Goal: Task Accomplishment & Management: Complete application form

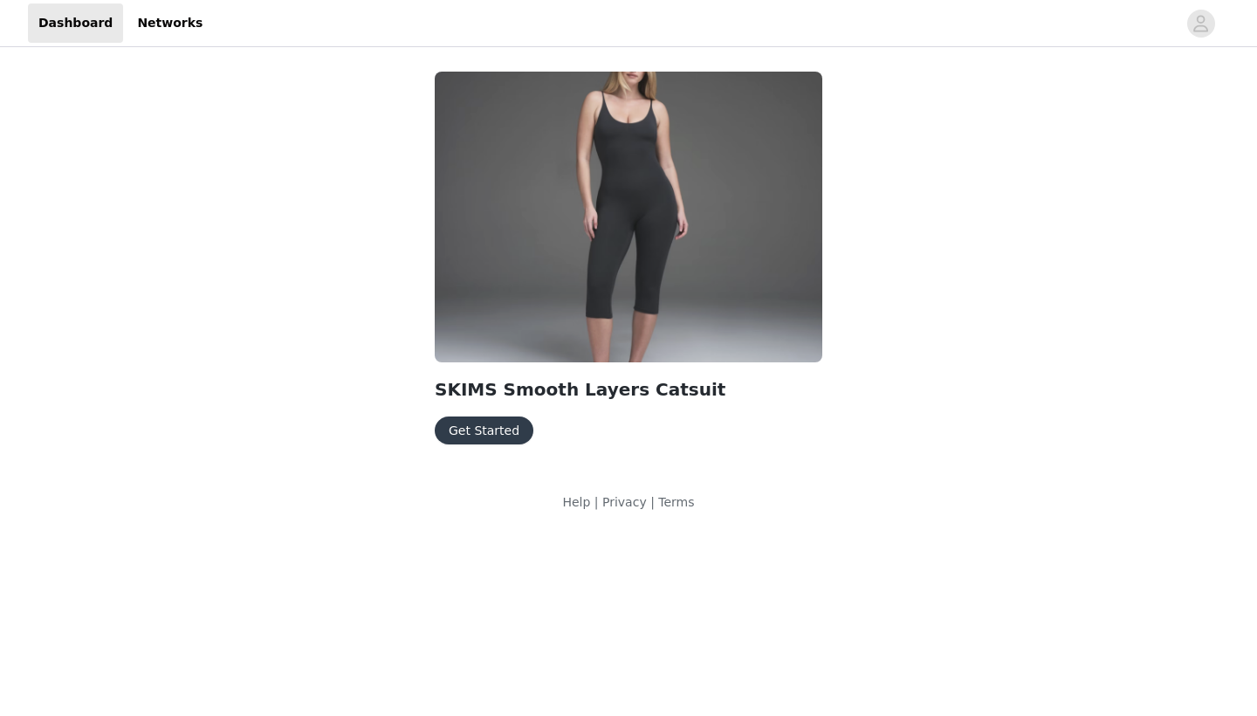
click at [469, 441] on button "Get Started" at bounding box center [484, 430] width 99 height 28
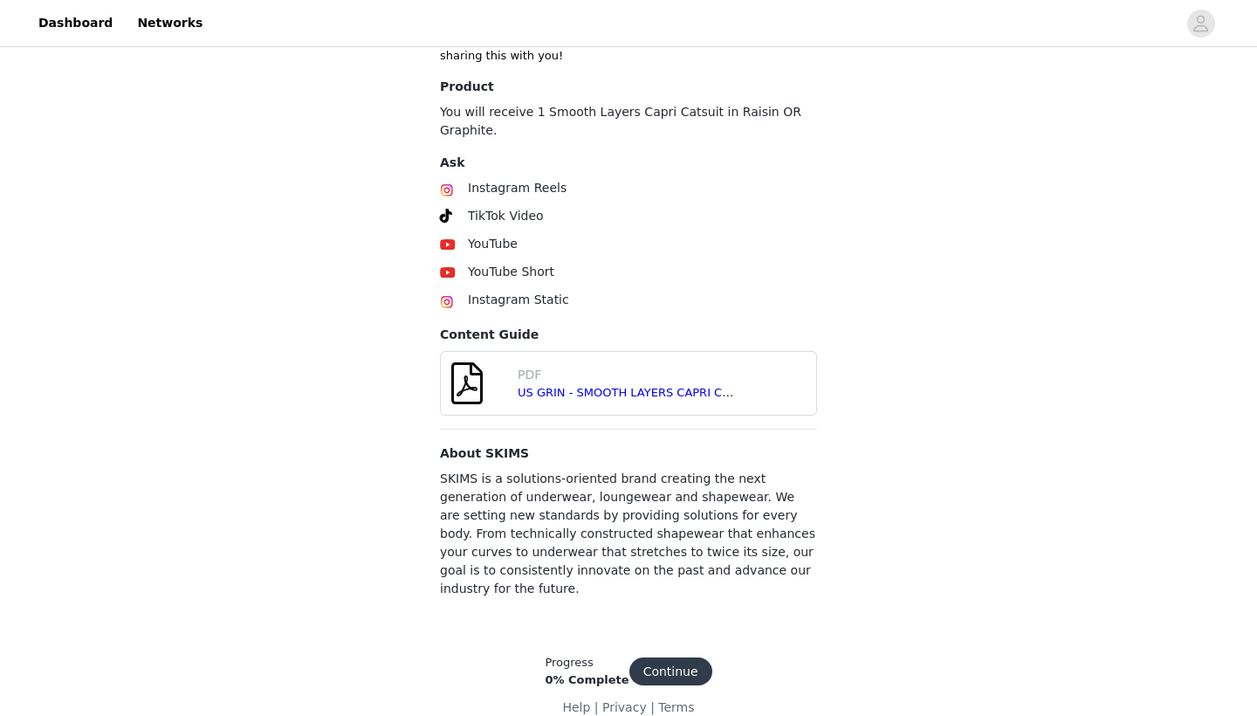
scroll to position [567, 0]
click at [673, 658] on button "Continue" at bounding box center [670, 672] width 83 height 28
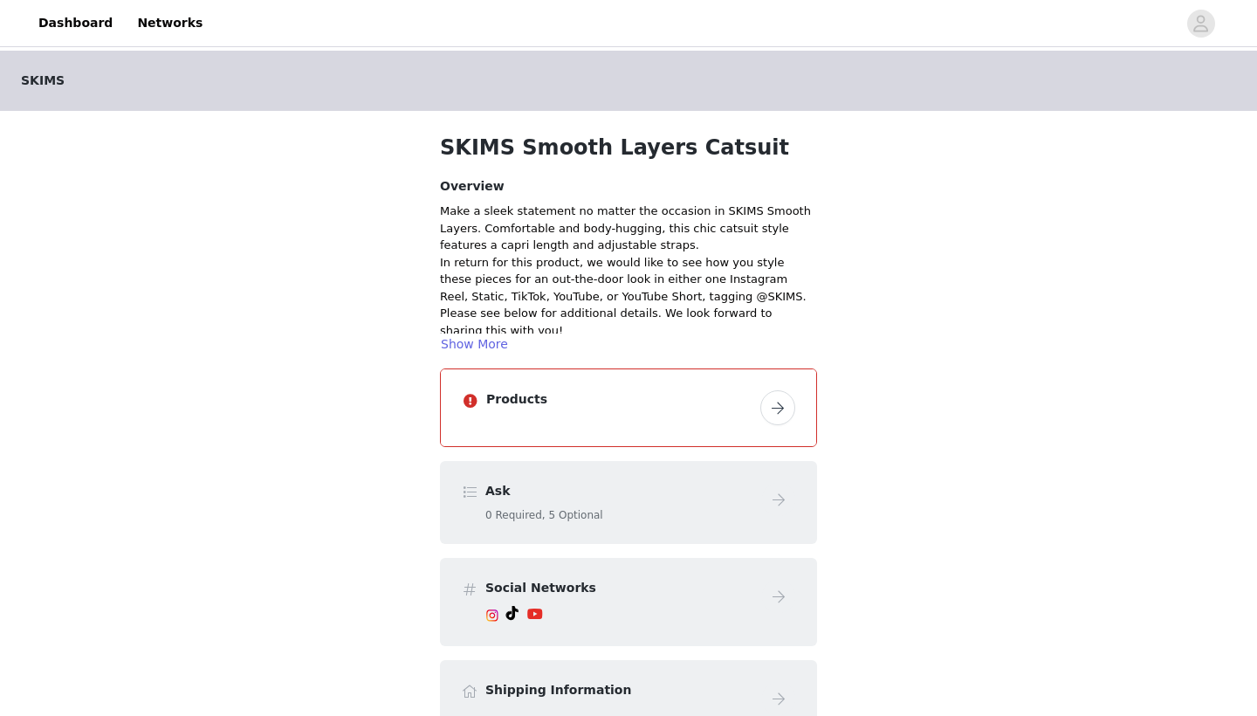
click at [792, 402] on button "button" at bounding box center [777, 407] width 35 height 35
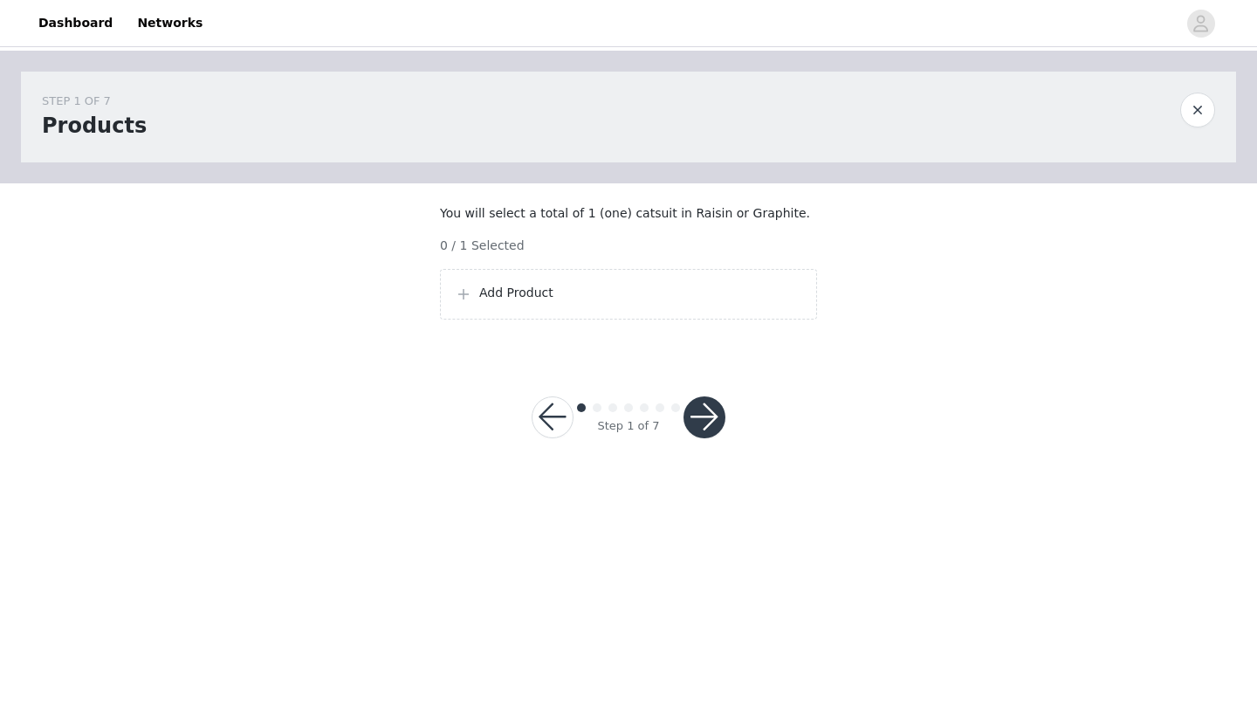
click at [493, 305] on div "Add Product" at bounding box center [628, 294] width 347 height 21
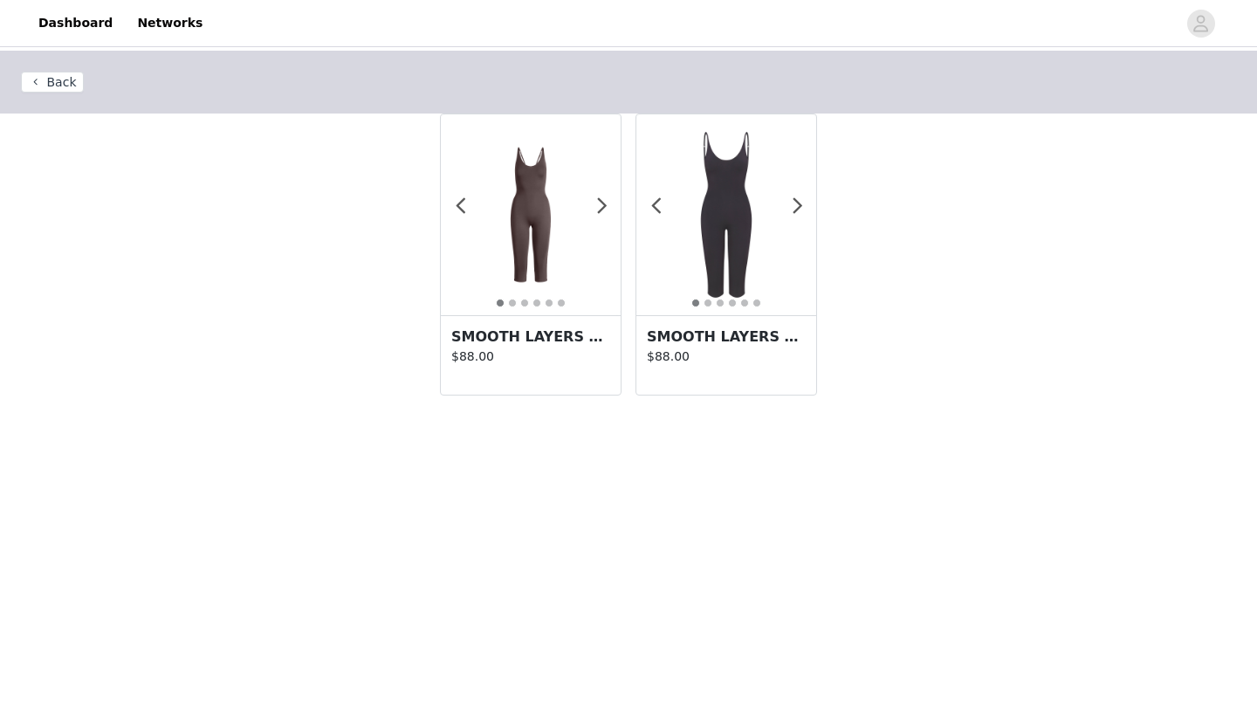
click at [39, 76] on button "Back" at bounding box center [52, 82] width 63 height 21
click at [751, 245] on img at bounding box center [726, 215] width 180 height 180
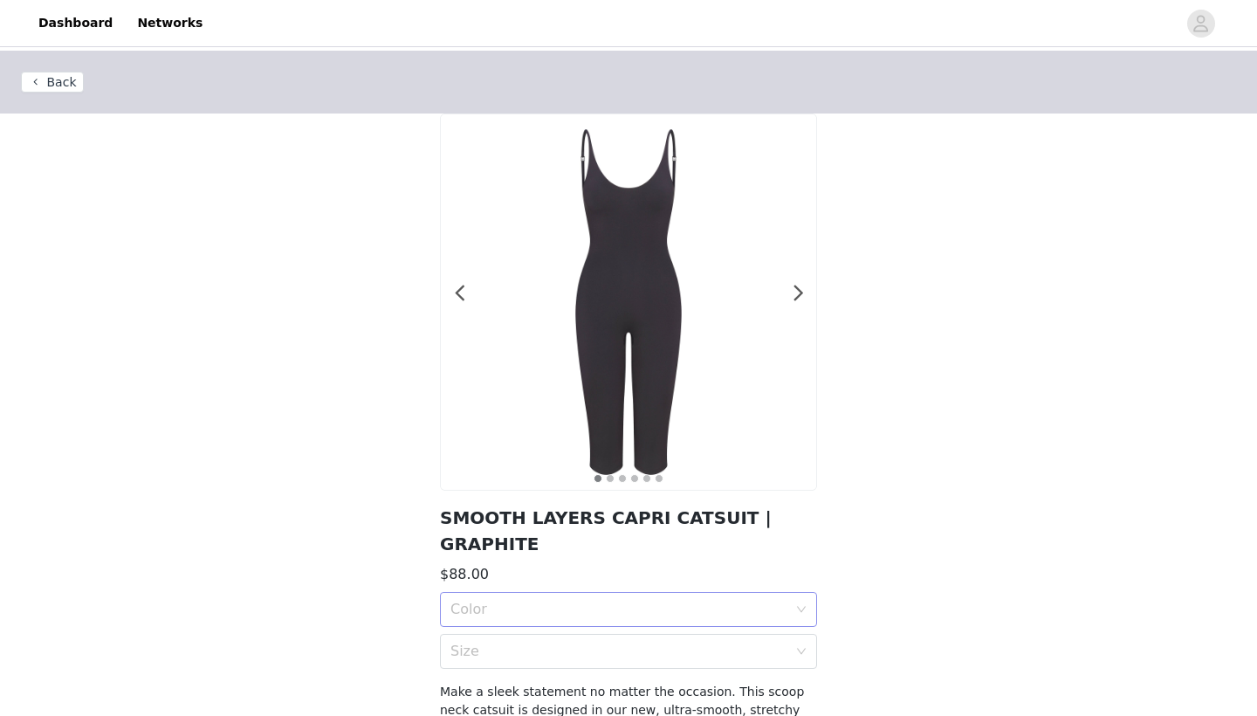
click at [704, 601] on div "Color" at bounding box center [618, 609] width 337 height 17
click at [628, 615] on div "GRAPHITE" at bounding box center [628, 621] width 356 height 19
click at [674, 643] on div "Size" at bounding box center [618, 651] width 337 height 17
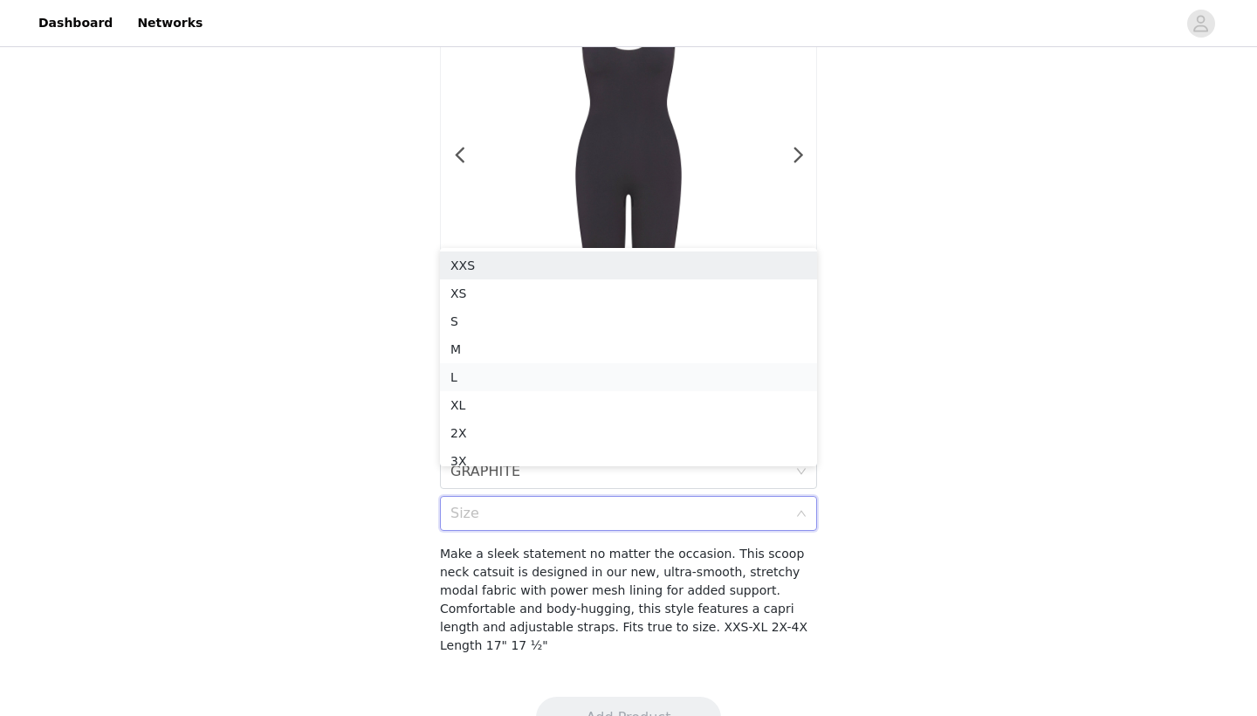
scroll to position [137, 0]
click at [510, 321] on div "S" at bounding box center [628, 322] width 356 height 19
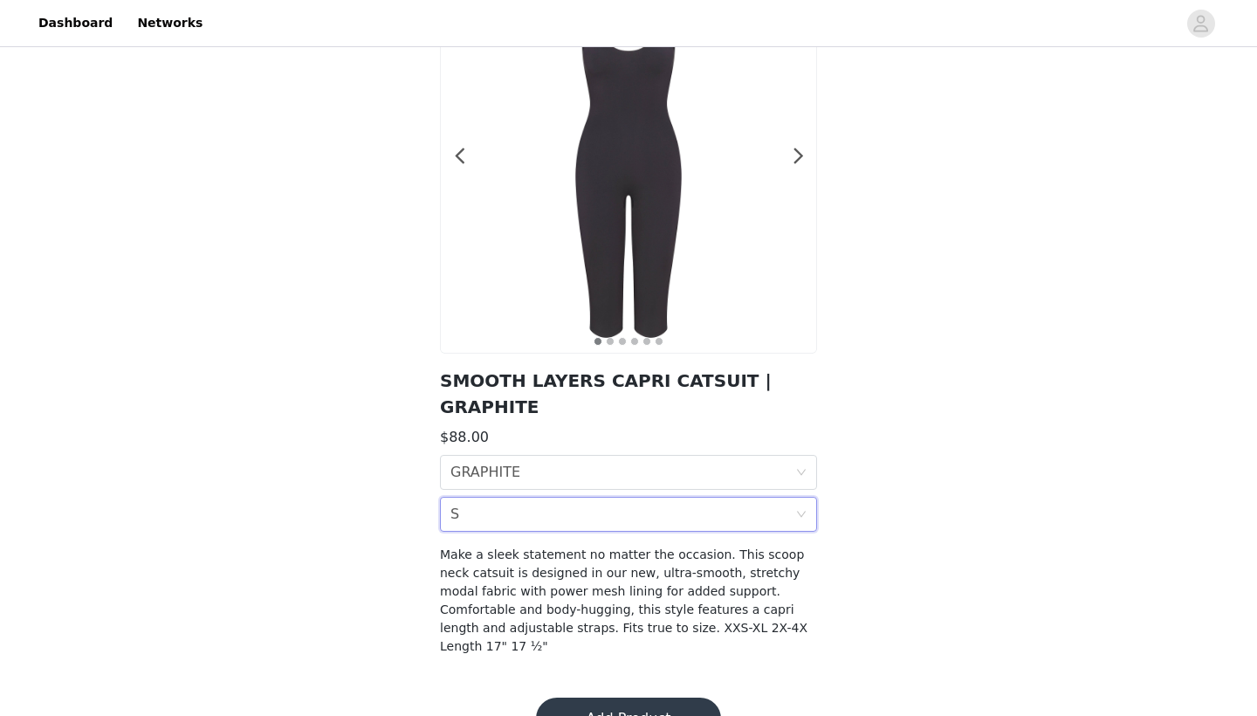
click at [615, 698] on button "Add Product" at bounding box center [628, 719] width 185 height 42
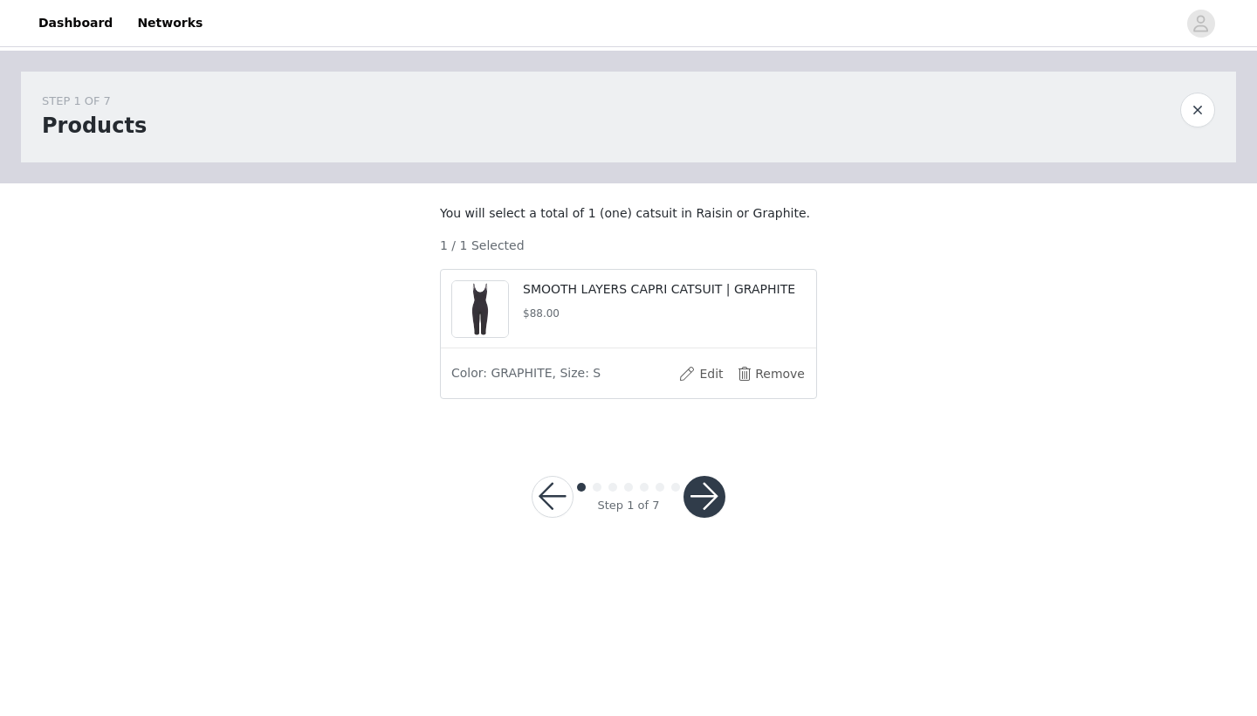
click at [712, 512] on button "button" at bounding box center [705, 497] width 42 height 42
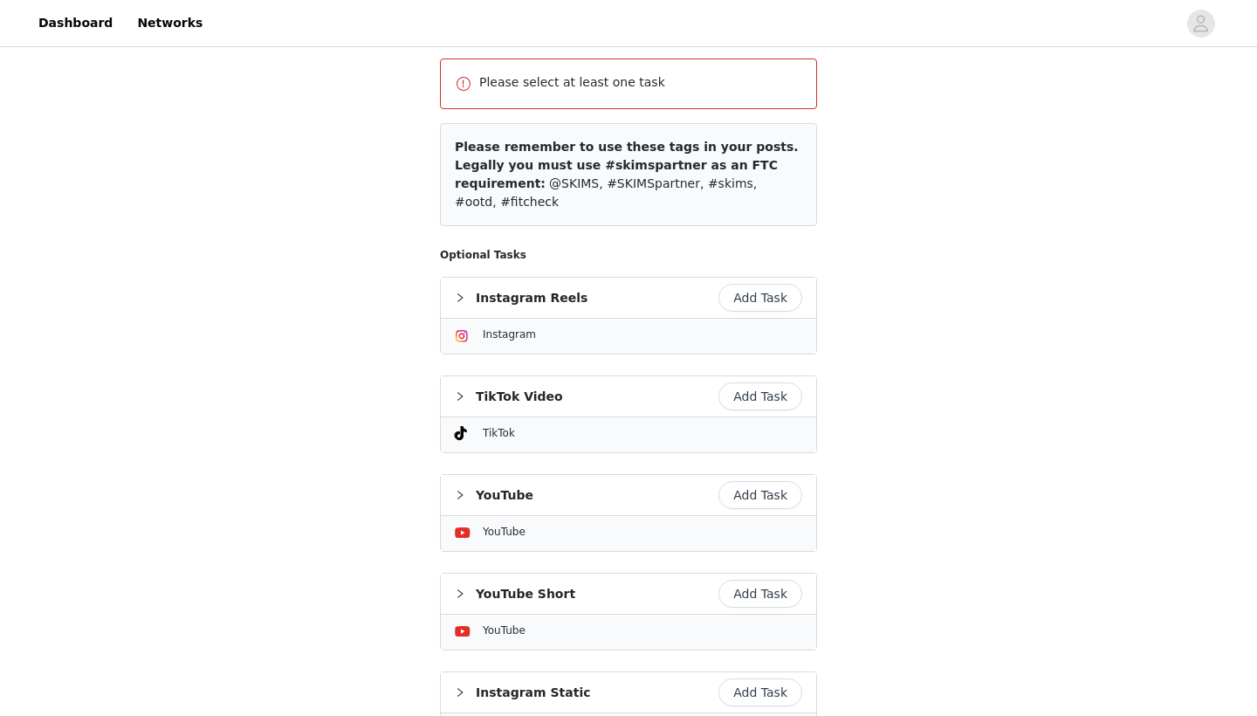
scroll to position [252, 0]
click at [767, 381] on button "Add Task" at bounding box center [760, 395] width 84 height 28
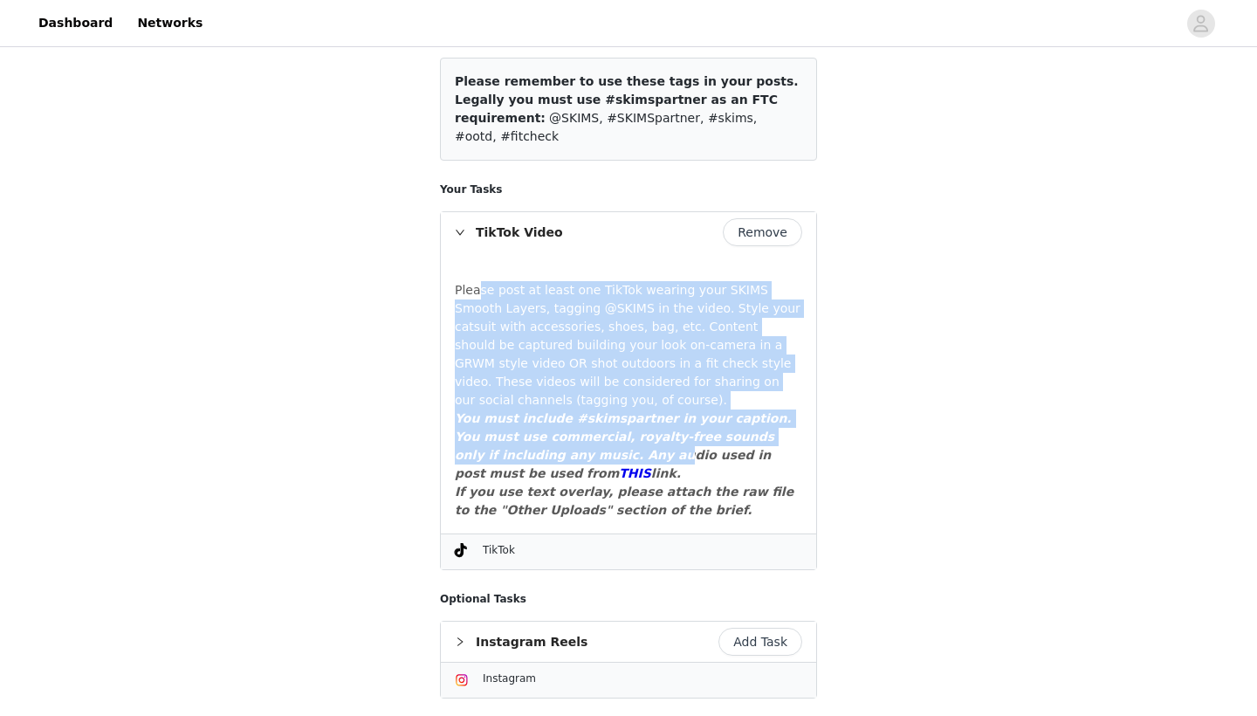
drag, startPoint x: 477, startPoint y: 258, endPoint x: 621, endPoint y: 415, distance: 213.2
click at [621, 415] on div "Please post at least one TikTok wearing your SKIMS Smooth Layers, tagging @SKIM…" at bounding box center [628, 393] width 347 height 252
click at [619, 466] on em "THIS" at bounding box center [635, 473] width 32 height 14
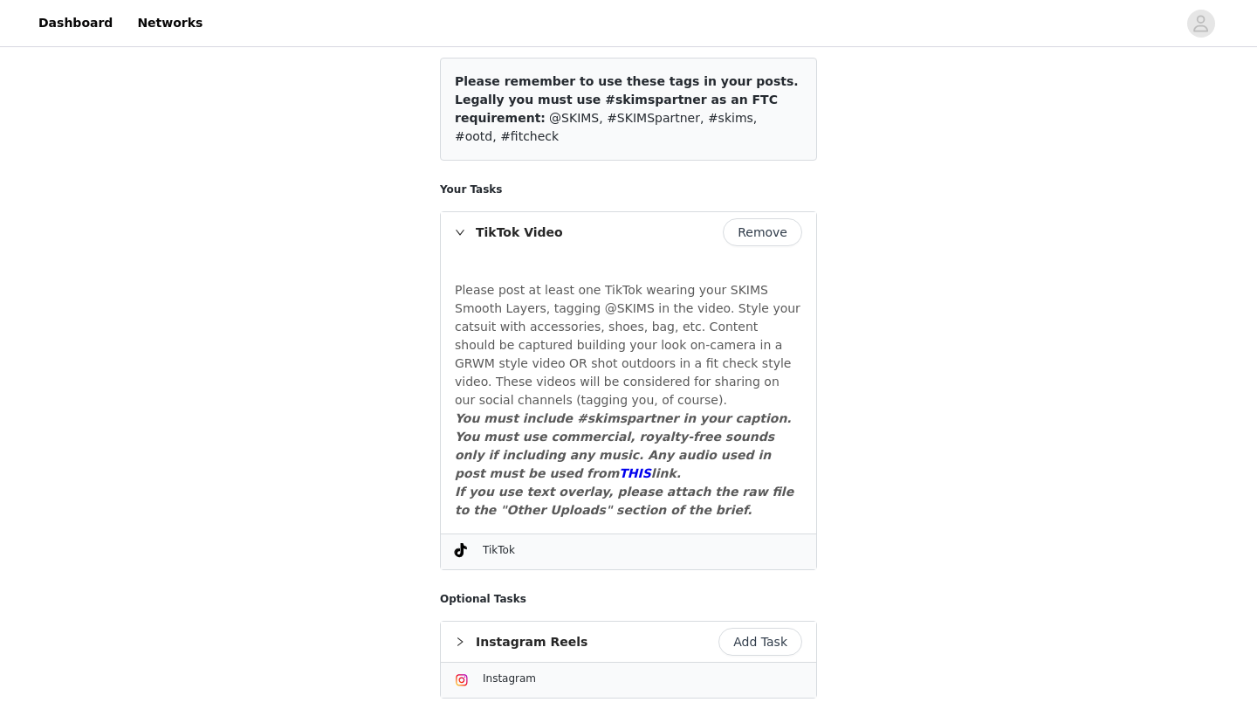
drag, startPoint x: 560, startPoint y: 453, endPoint x: 501, endPoint y: 377, distance: 95.9
click at [501, 411] on em "You must include #skimspartner in your caption." at bounding box center [623, 418] width 337 height 14
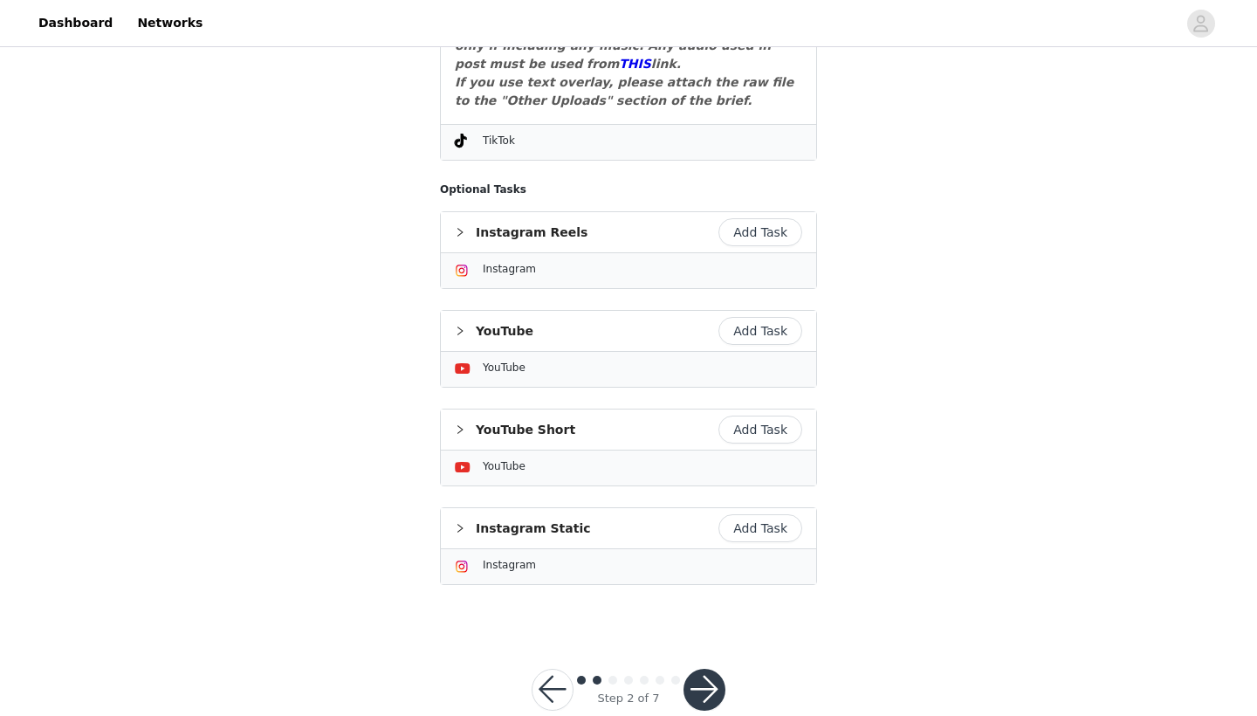
scroll to position [661, 0]
click at [695, 670] on button "button" at bounding box center [705, 691] width 42 height 42
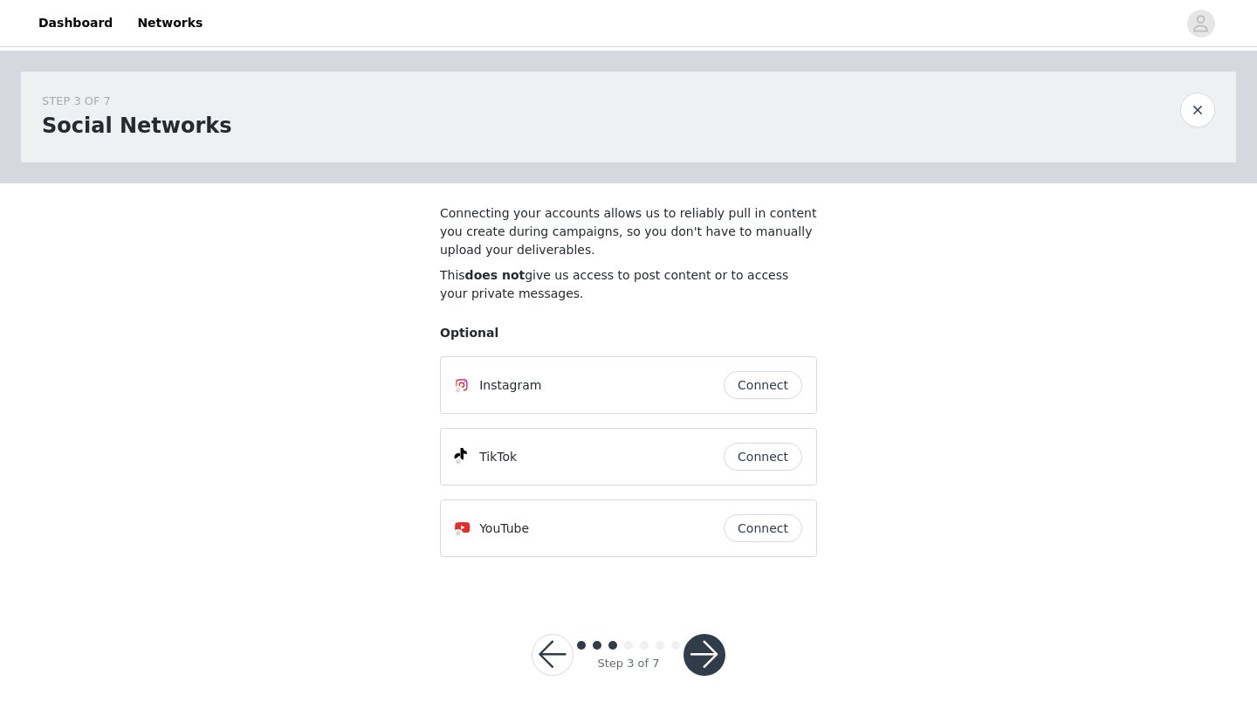
click at [756, 457] on button "Connect" at bounding box center [763, 457] width 79 height 28
click at [766, 524] on button "Connect" at bounding box center [763, 528] width 79 height 28
click at [705, 656] on button "button" at bounding box center [705, 655] width 42 height 42
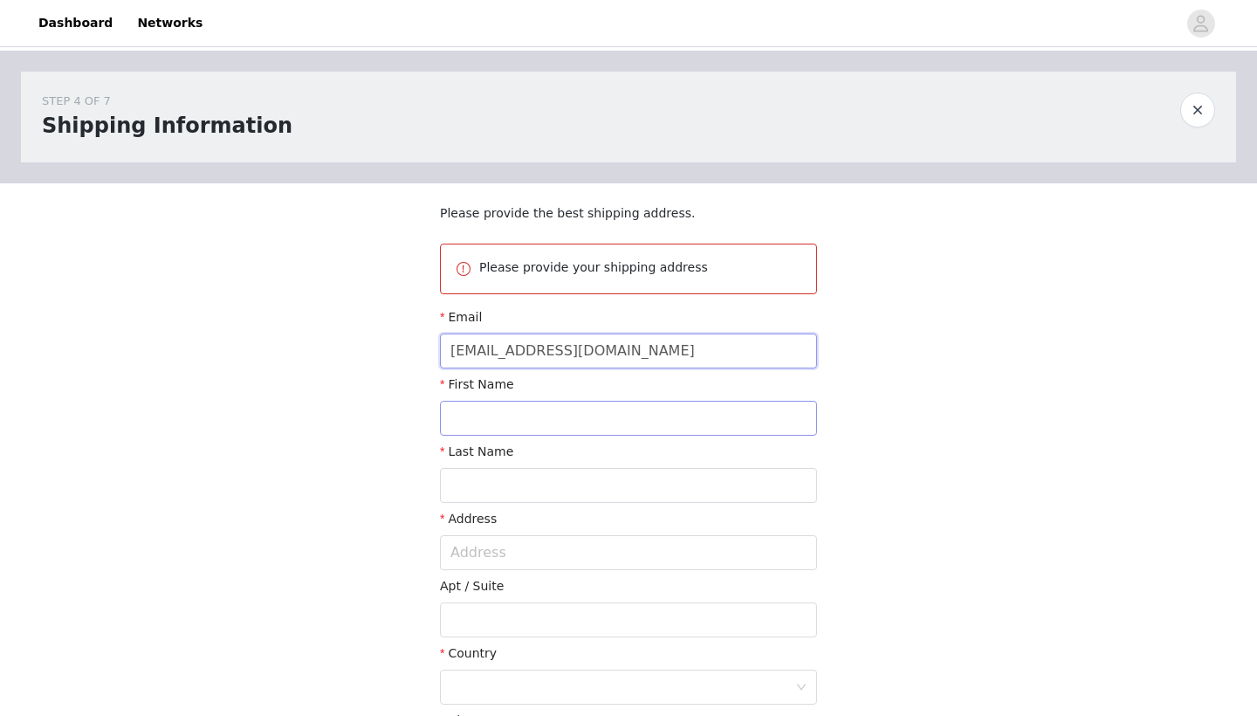
type input "barryfdk@gmail.com"
type input "Fatou"
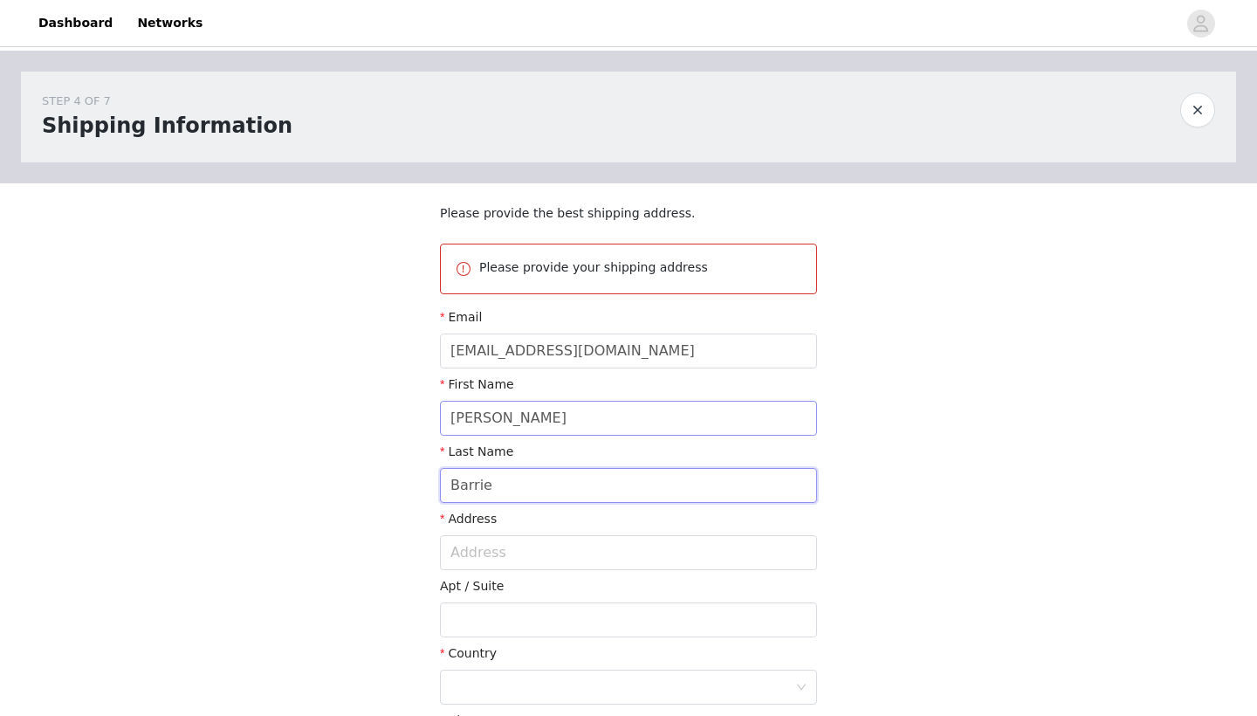
type input "Barrie"
click at [552, 416] on input "Fatou" at bounding box center [628, 418] width 377 height 35
type input "Fatoumata"
type input "273 Av. de Versailles"
type input "Bruxelles"
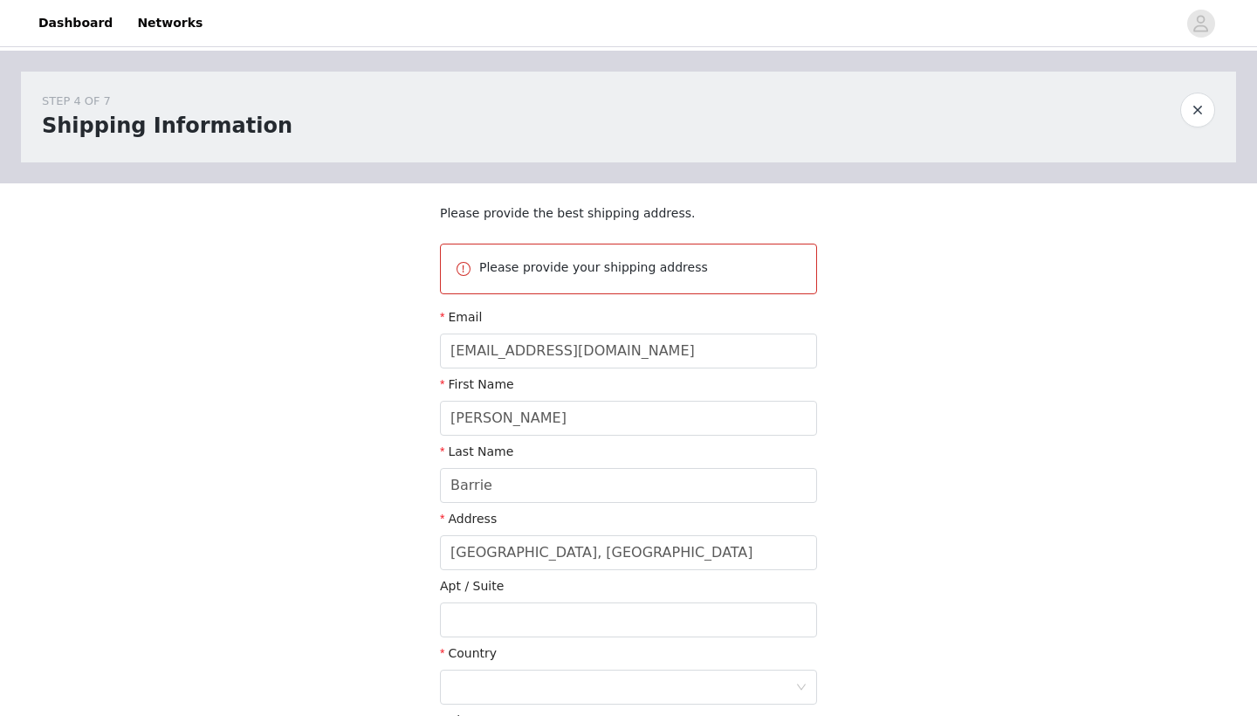
type input "1120"
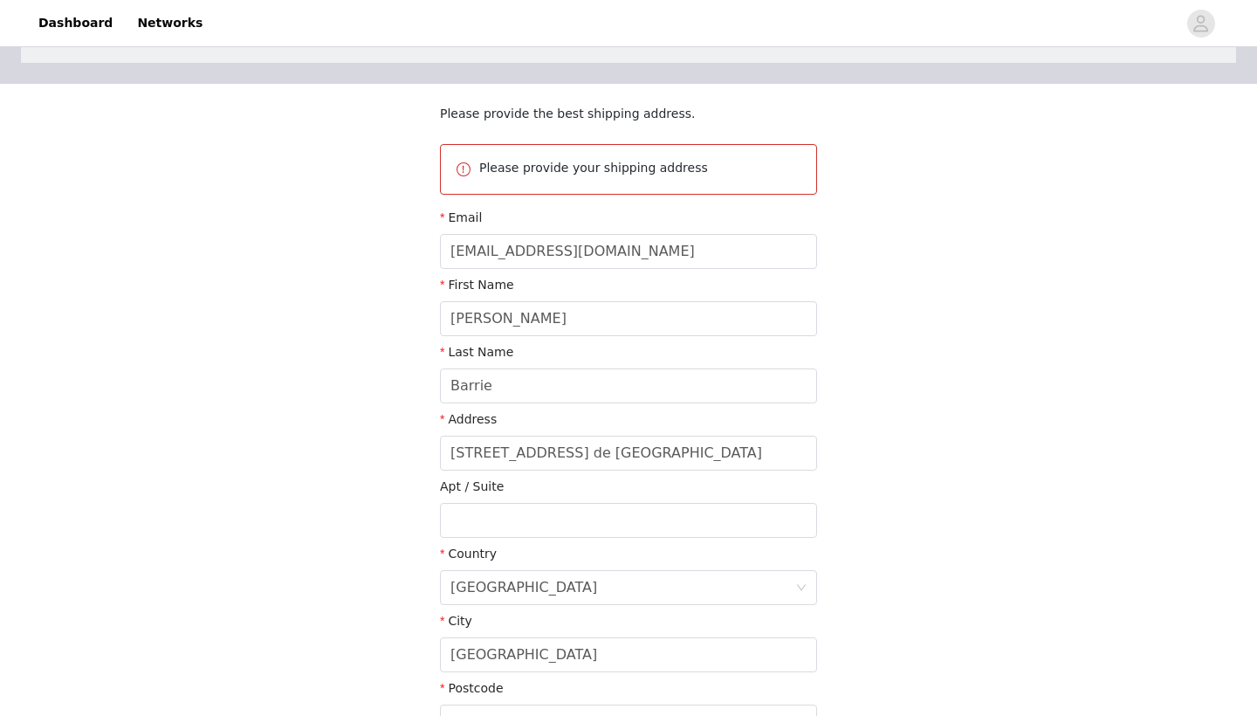
scroll to position [100, 0]
click at [595, 443] on input "273 Av. de Versailles" at bounding box center [628, 452] width 377 height 35
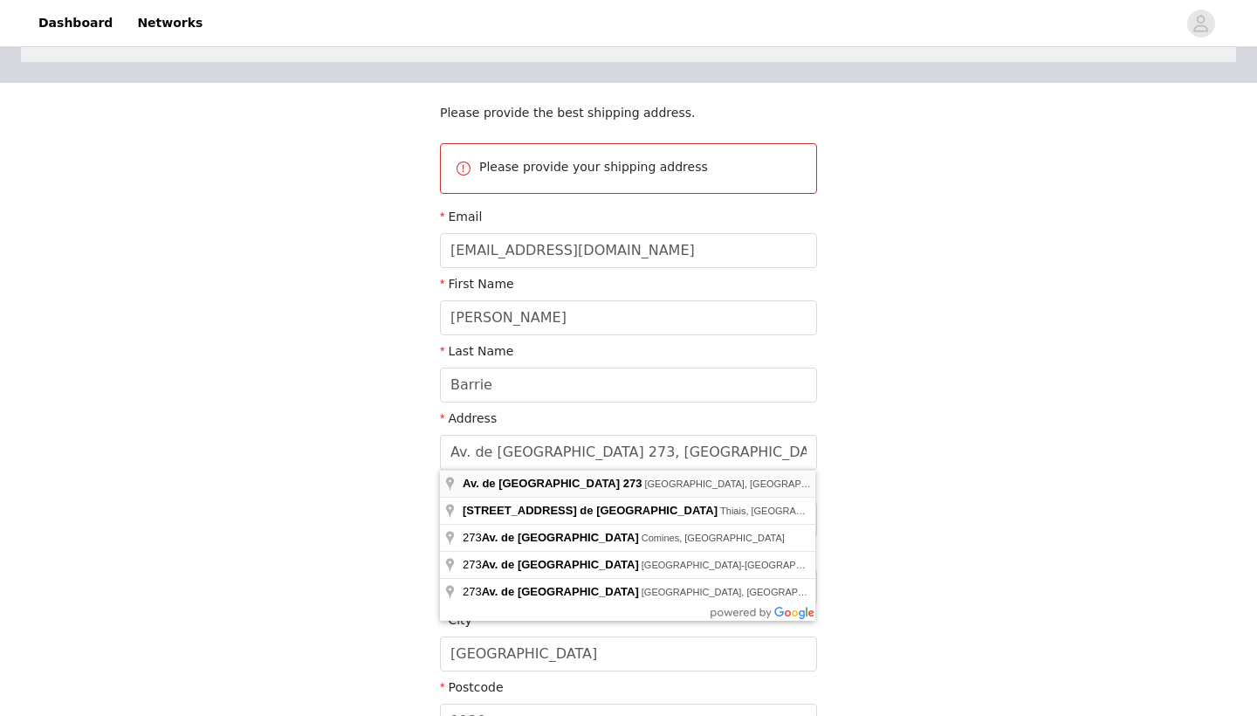
type input "273 Av. de Versailles"
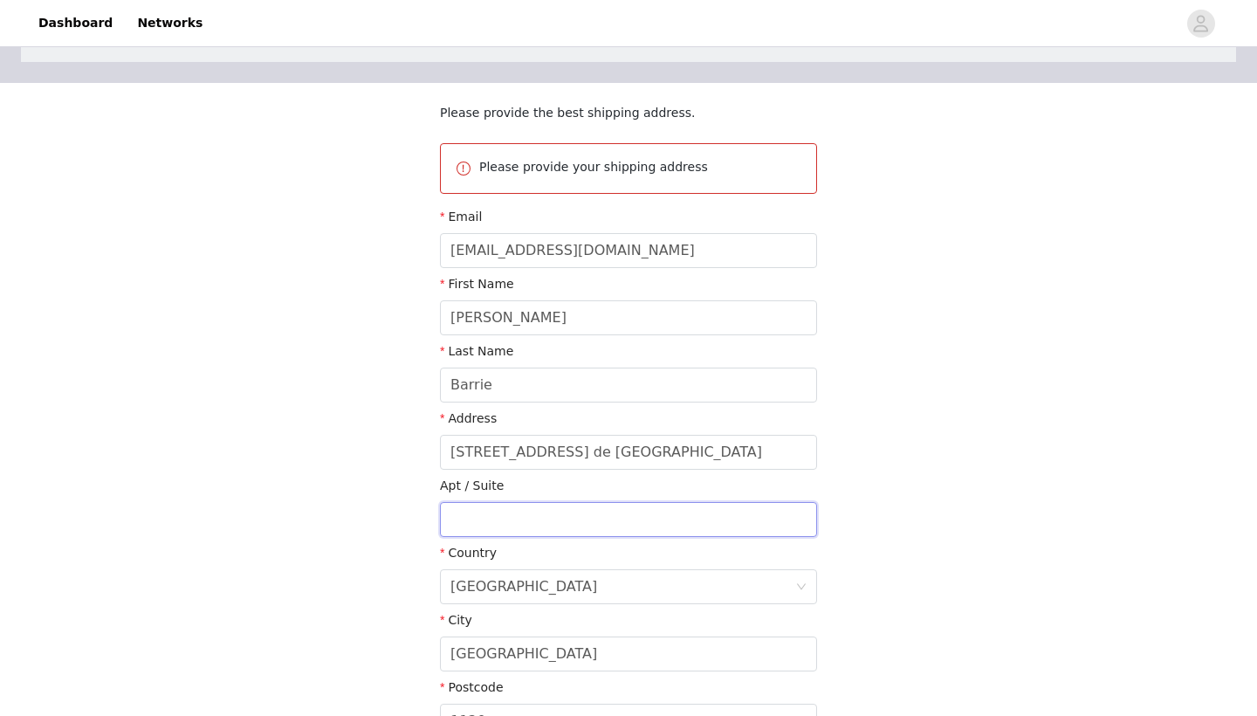
click at [518, 509] on input "text" at bounding box center [628, 519] width 377 height 35
type input "273"
click at [694, 487] on div "Apt / Suite" at bounding box center [628, 489] width 377 height 25
click at [695, 511] on input "273" at bounding box center [628, 519] width 377 height 35
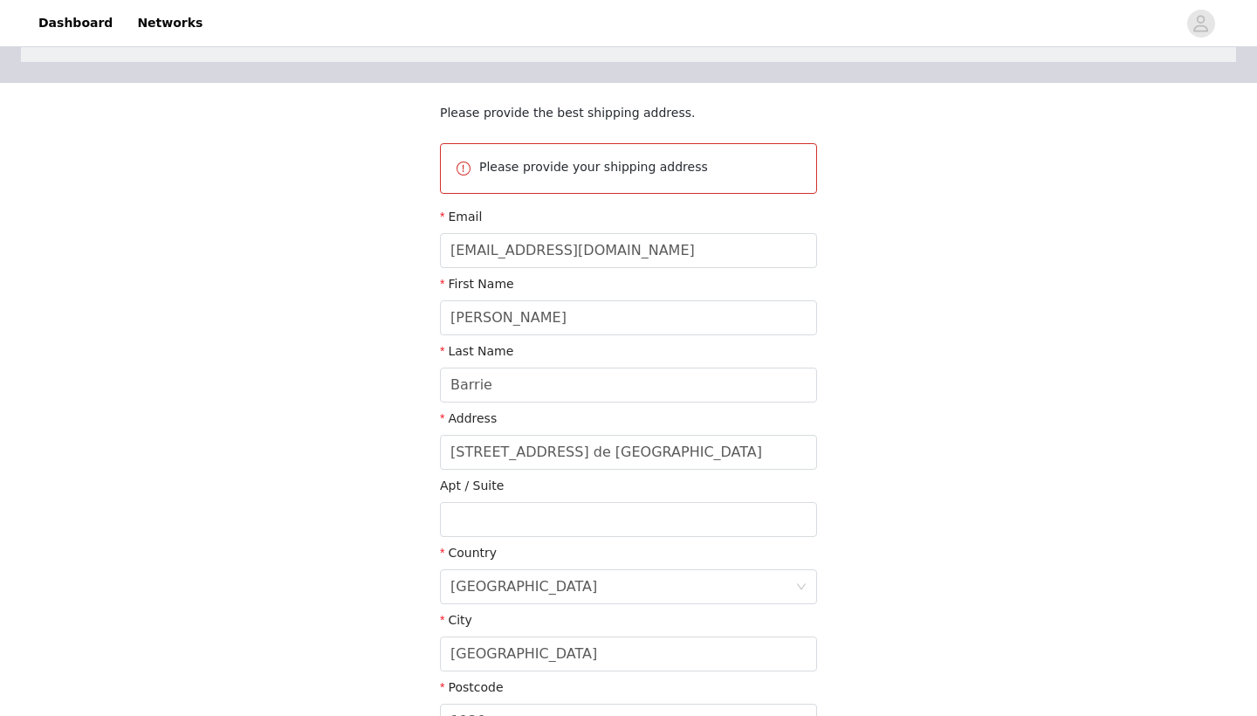
click at [1052, 513] on div "STEP 4 OF 7 Shipping Information Please provide the best shipping address. Plea…" at bounding box center [628, 358] width 1257 height 816
click at [624, 586] on div "Belgium" at bounding box center [622, 586] width 345 height 33
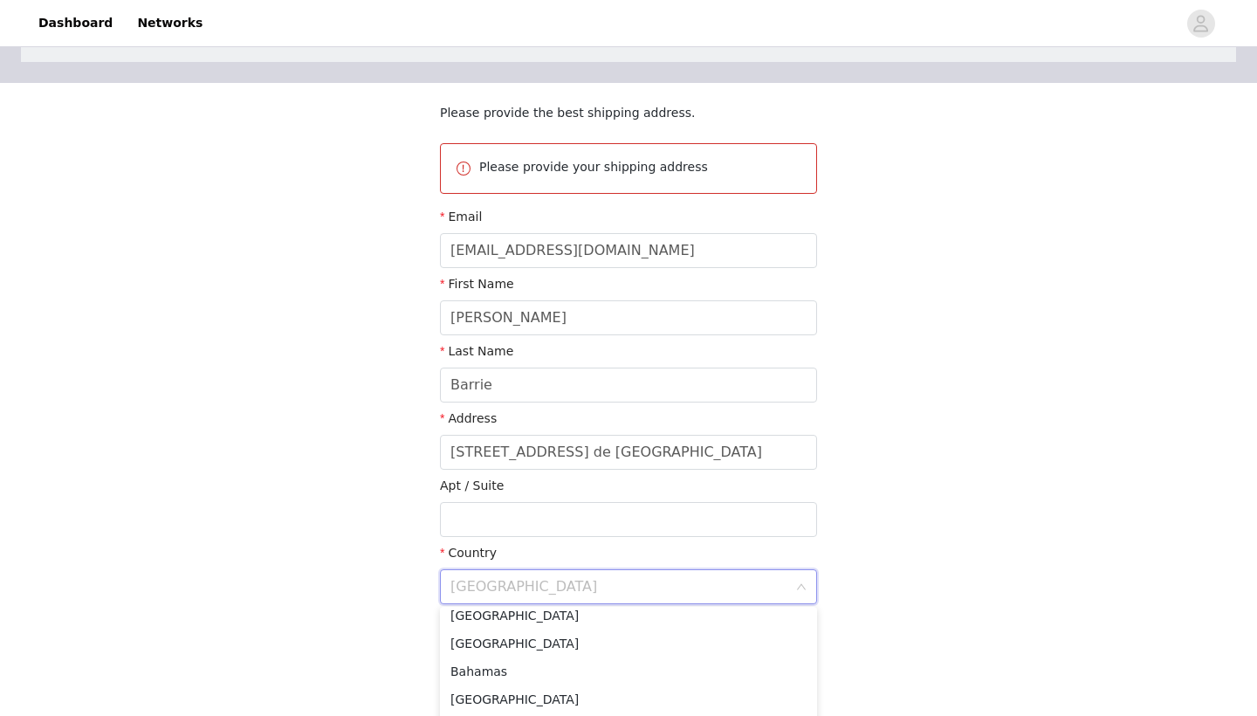
click at [410, 554] on div "STEP 4 OF 7 Shipping Information Please provide the best shipping address. Plea…" at bounding box center [628, 358] width 1257 height 816
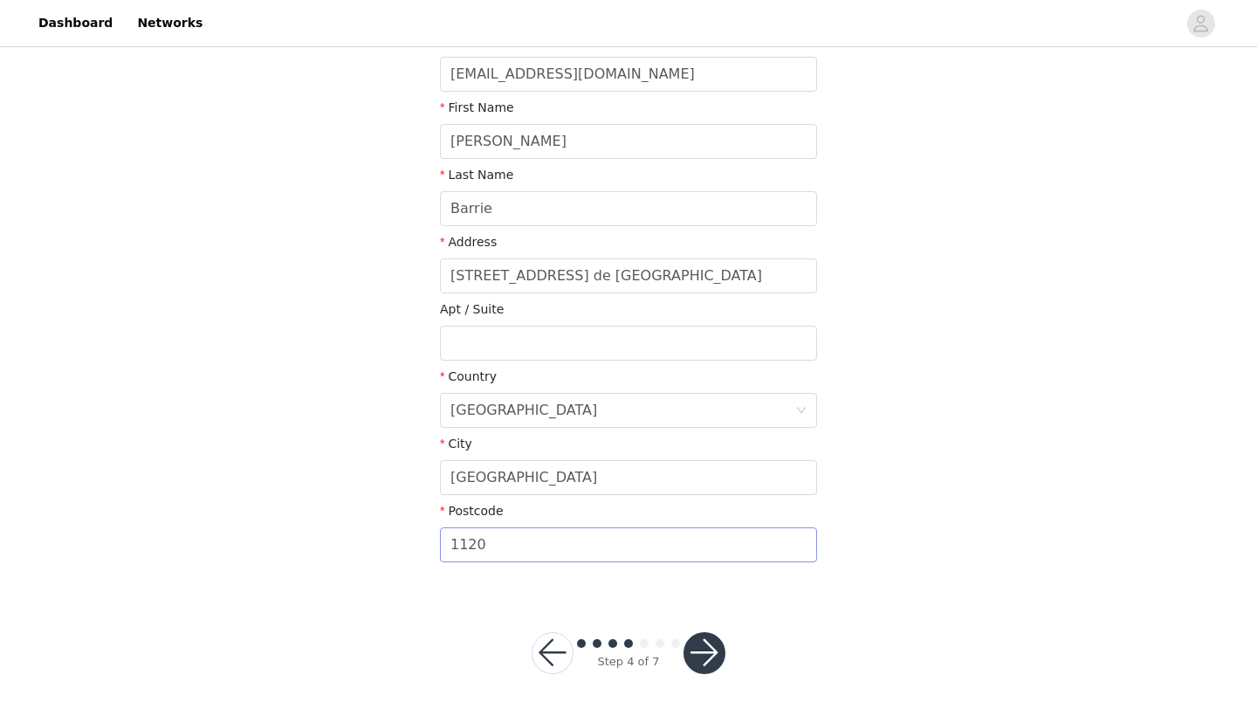
scroll to position [276, 0]
click at [711, 651] on button "button" at bounding box center [705, 654] width 42 height 42
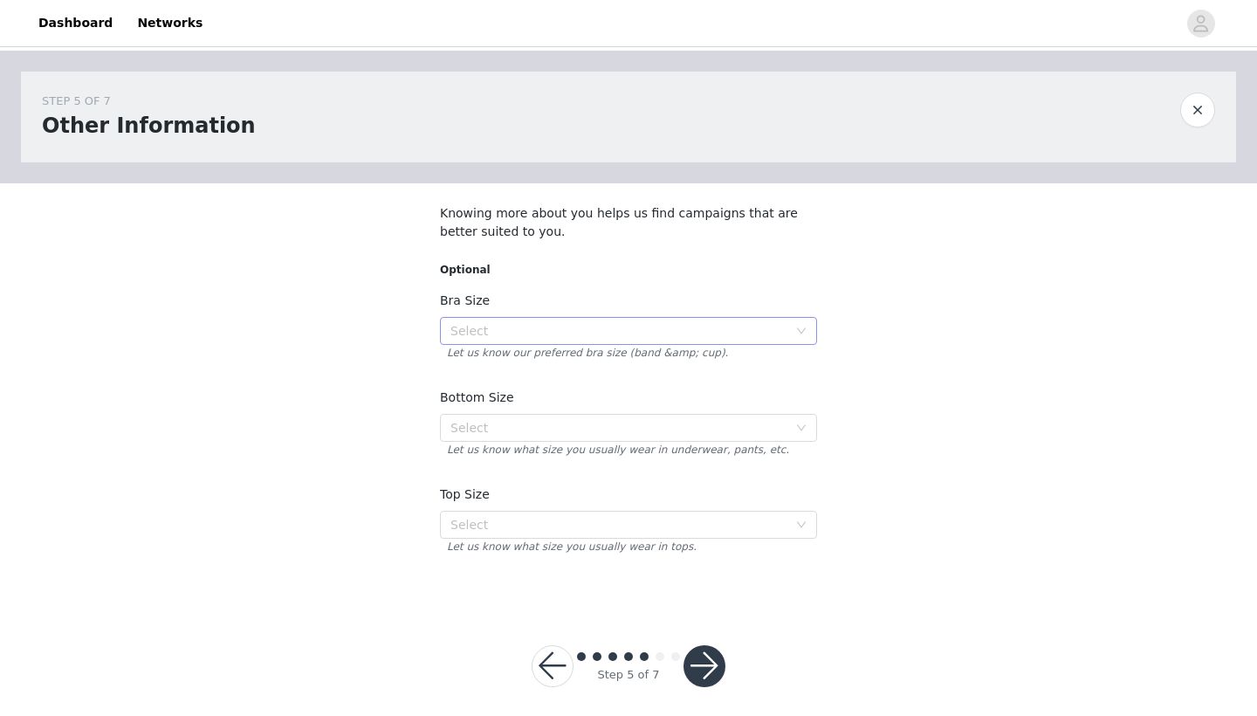
click at [611, 335] on div "Select" at bounding box center [618, 330] width 337 height 17
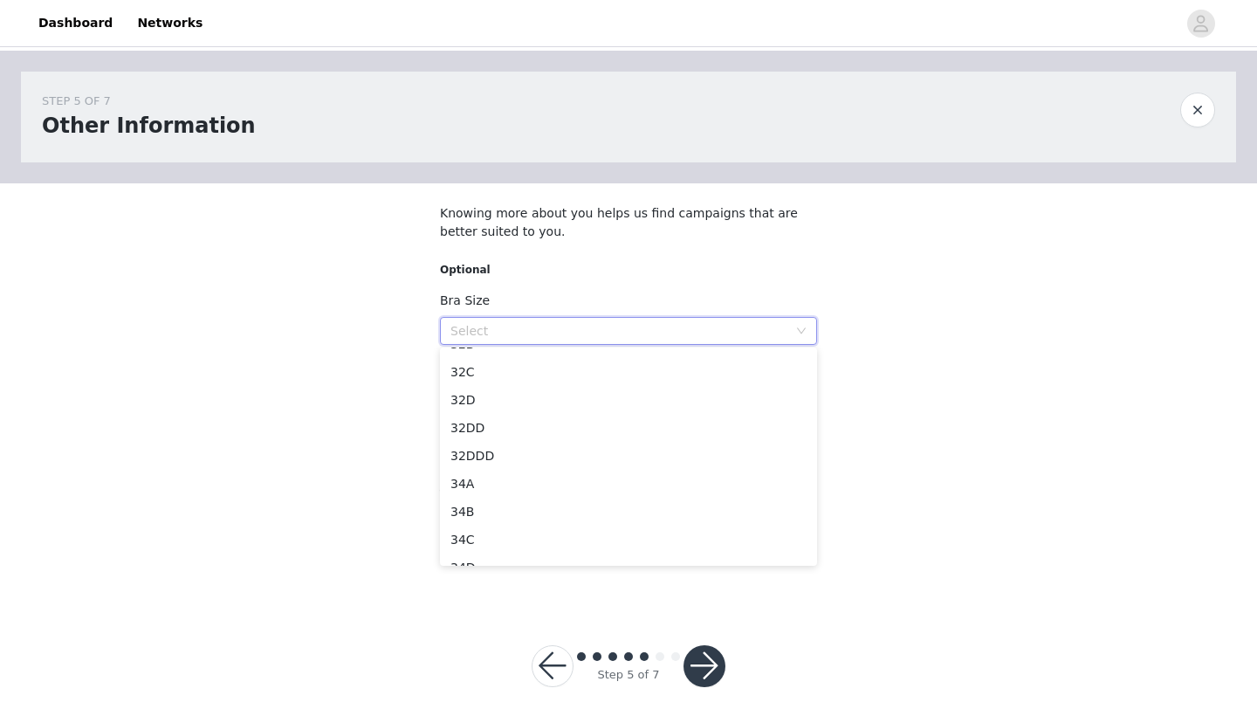
scroll to position [3, 0]
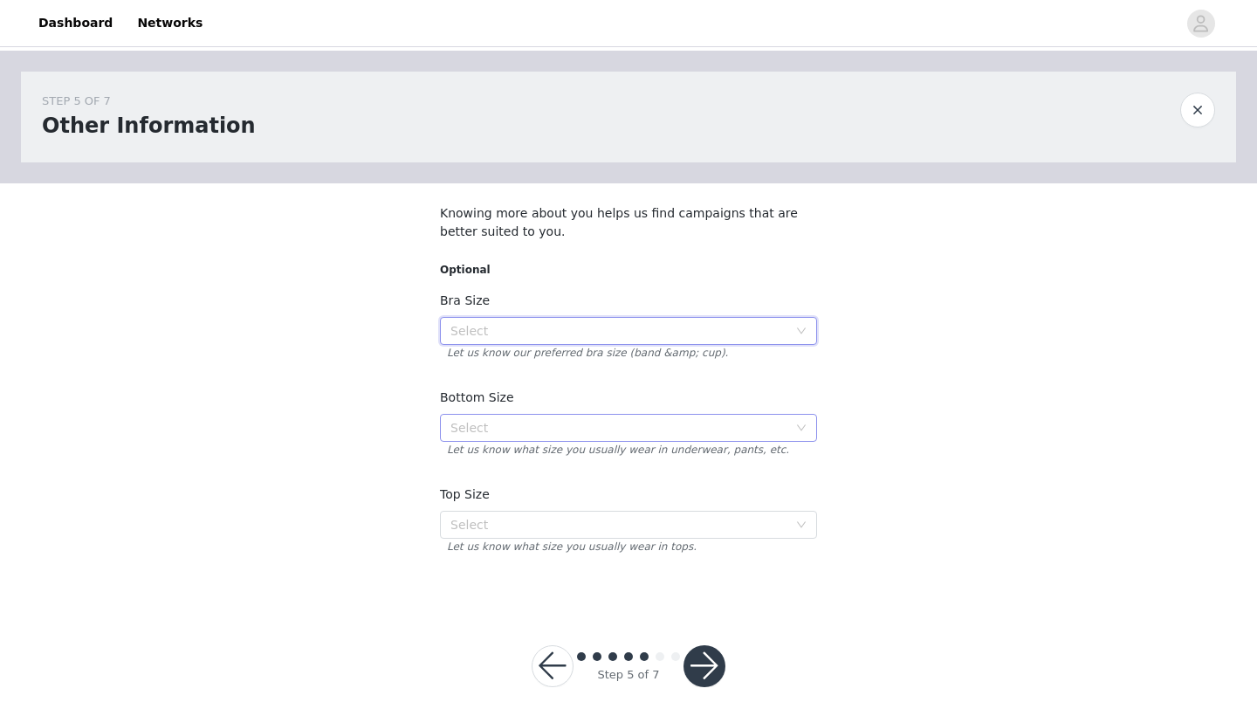
click at [541, 430] on div "Select" at bounding box center [618, 427] width 337 height 17
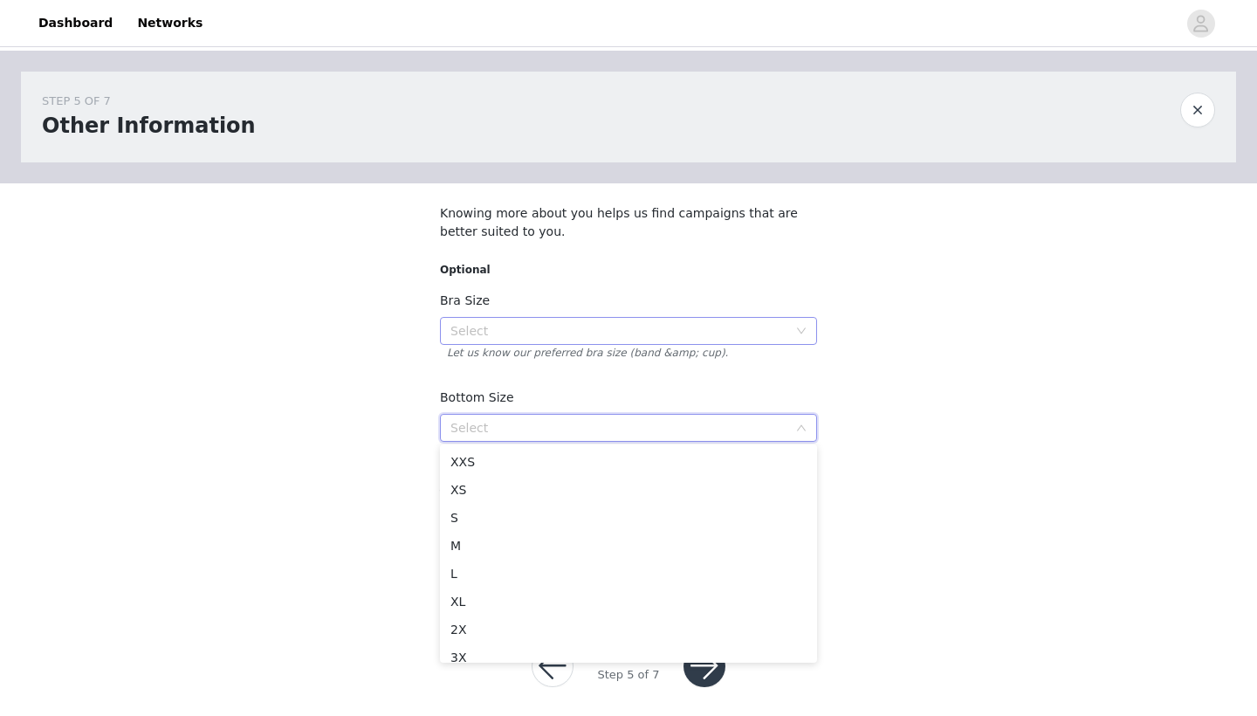
click at [524, 328] on div "Select" at bounding box center [618, 330] width 337 height 17
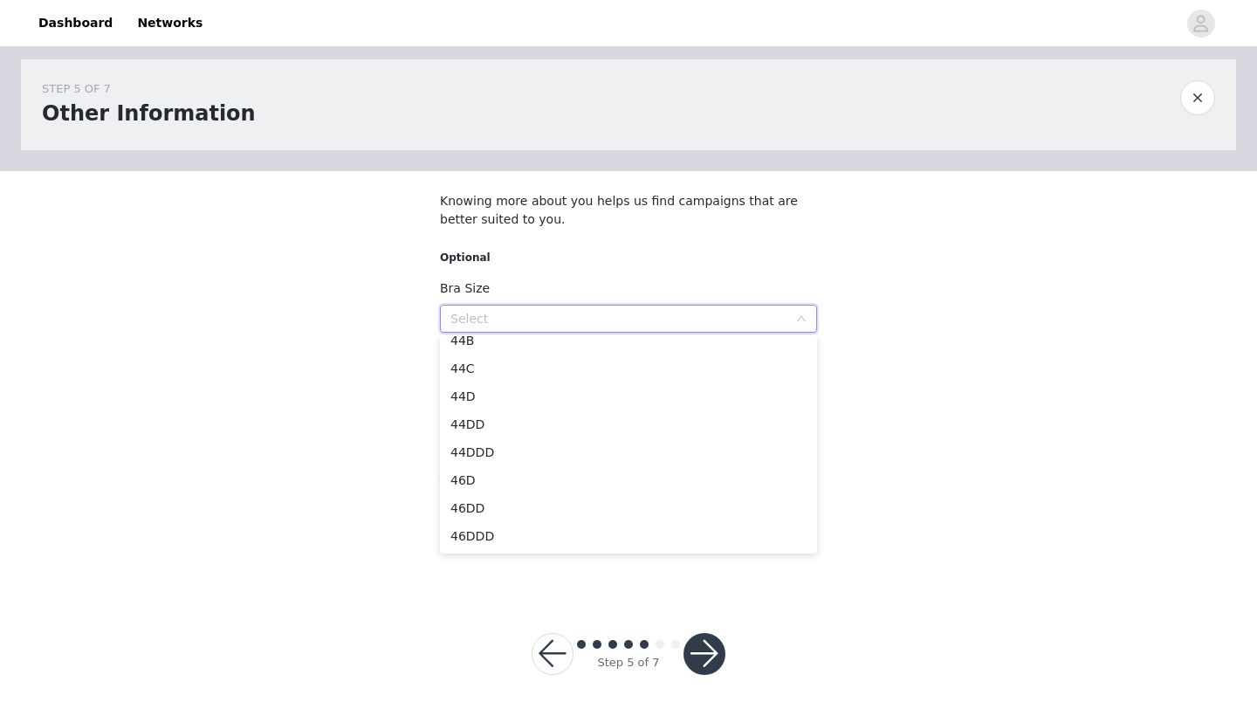
scroll to position [1046, 0]
click at [395, 380] on div "STEP 5 OF 7 Other Information Knowing more about you helps us find campaigns th…" at bounding box center [628, 314] width 1257 height 553
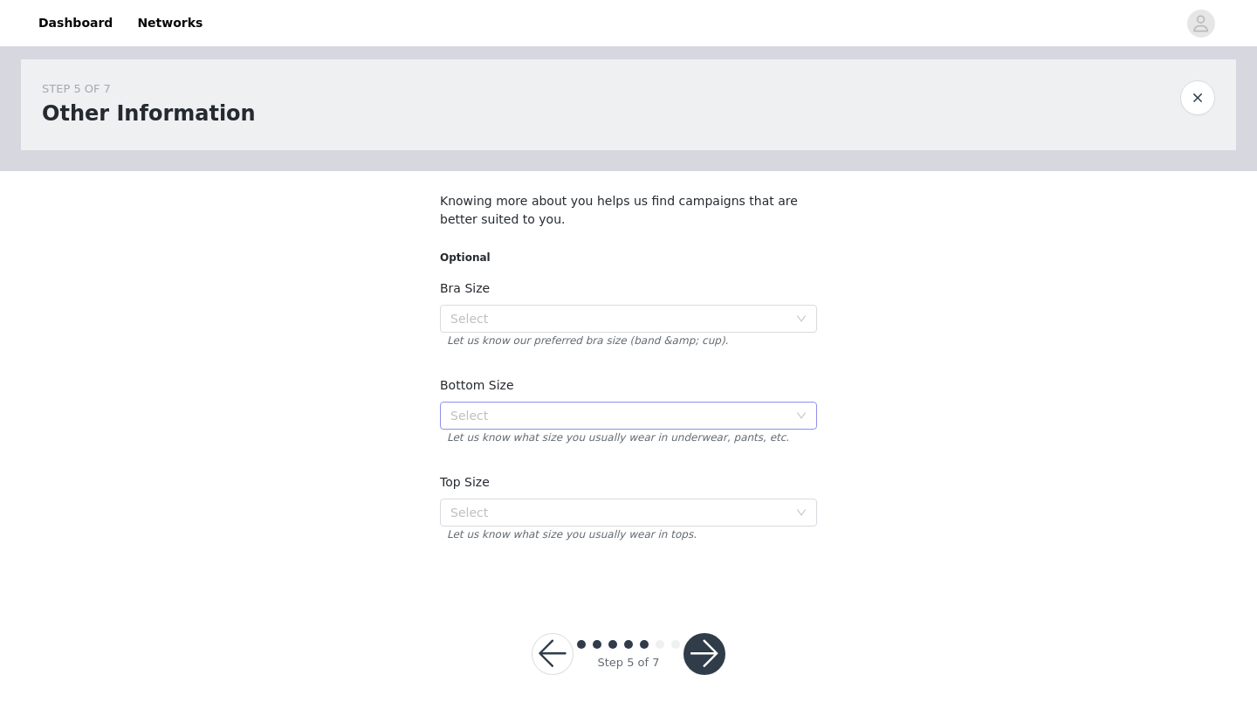
click at [566, 412] on div "Select" at bounding box center [618, 415] width 337 height 17
click at [467, 526] on li "M" at bounding box center [628, 533] width 377 height 28
click at [515, 512] on div "Select" at bounding box center [618, 512] width 337 height 17
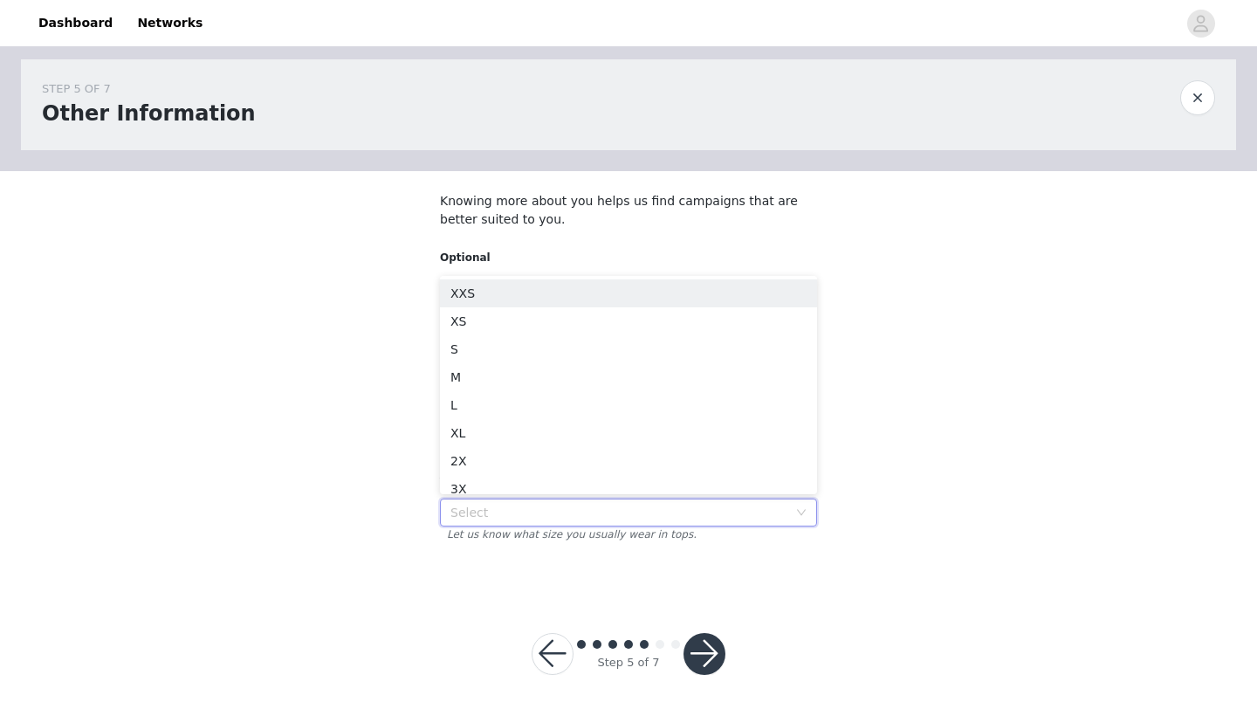
click at [399, 494] on div "STEP 5 OF 7 Other Information Knowing more about you helps us find campaigns th…" at bounding box center [628, 314] width 1257 height 553
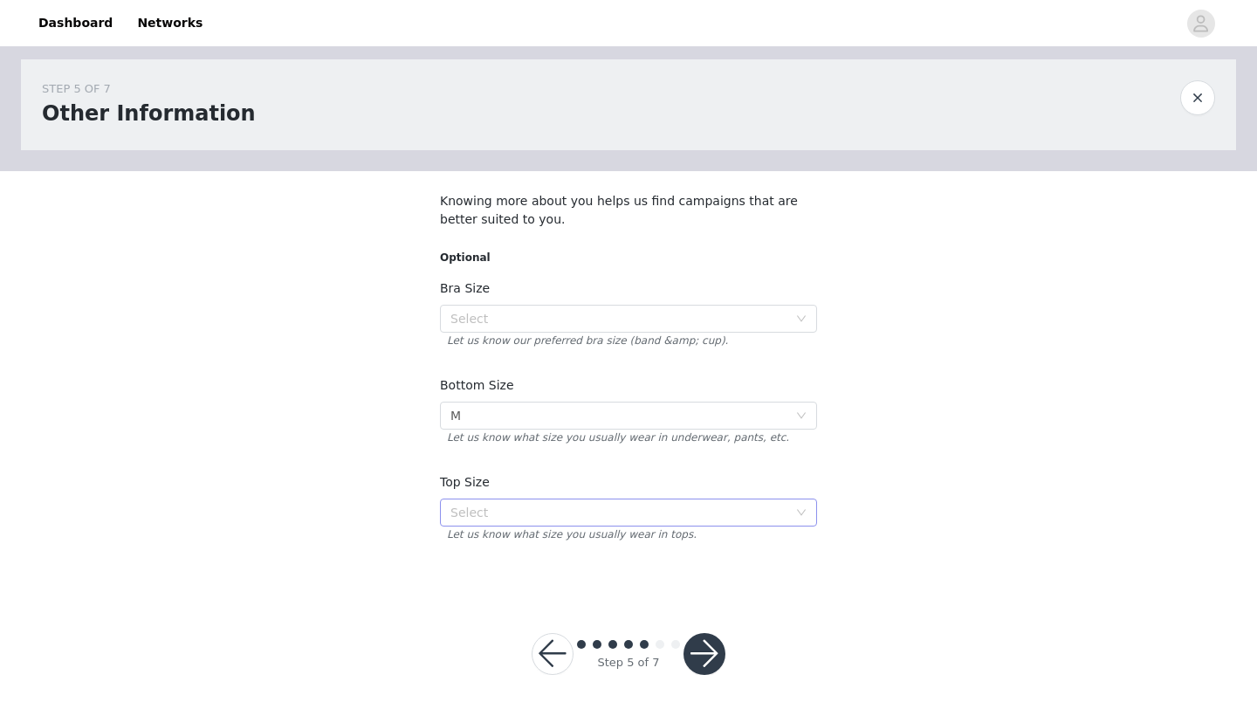
click at [539, 513] on div "Select" at bounding box center [618, 512] width 337 height 17
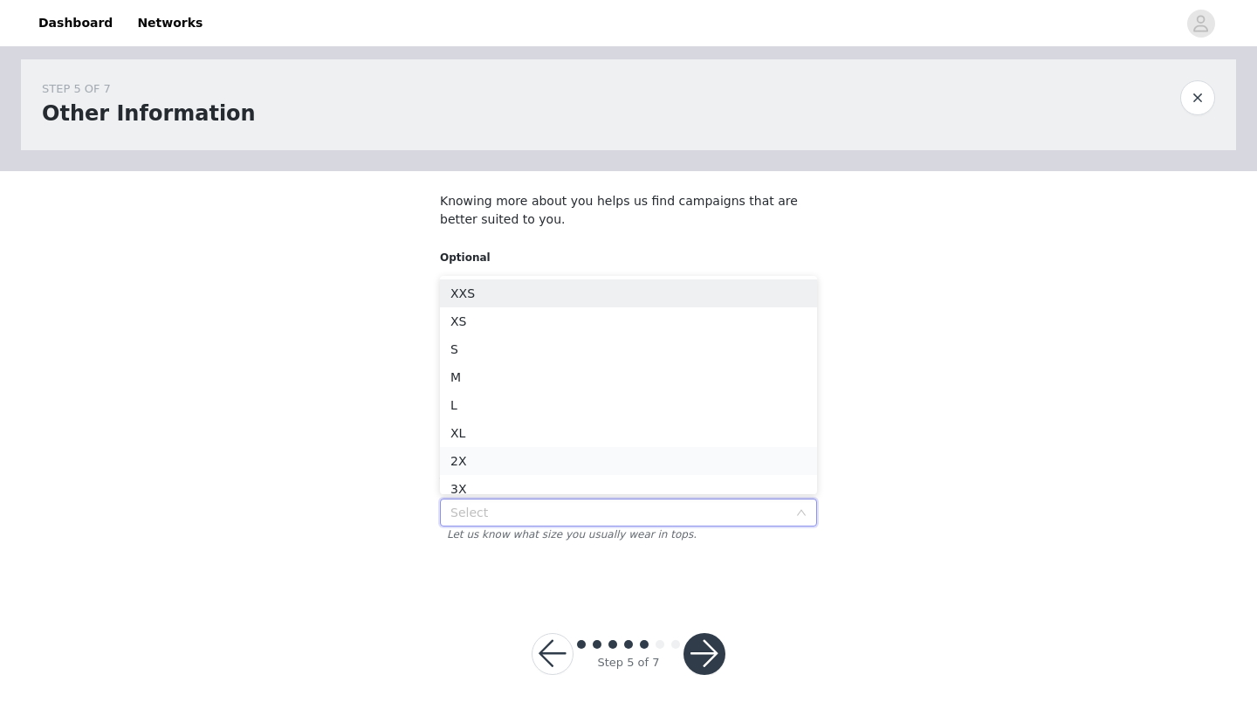
scroll to position [9, 0]
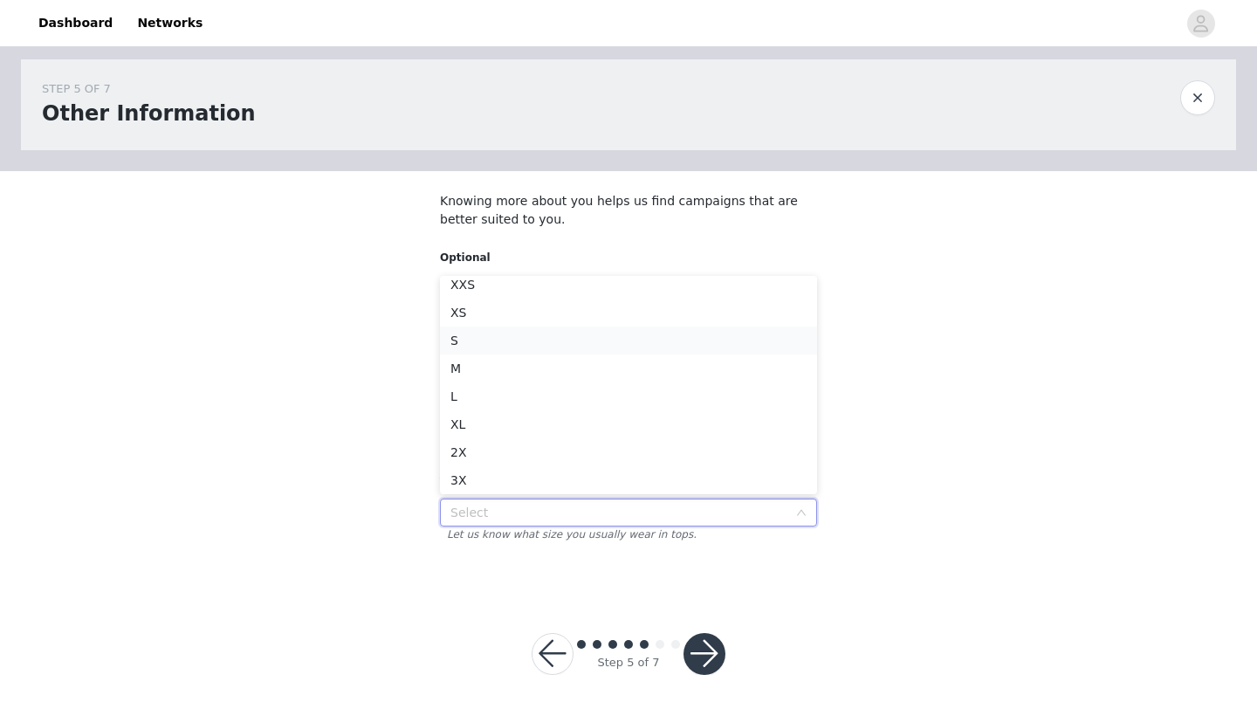
click at [476, 348] on li "S" at bounding box center [628, 340] width 377 height 28
click at [551, 508] on div "Select S" at bounding box center [622, 512] width 345 height 26
click at [466, 320] on li "XS" at bounding box center [628, 313] width 377 height 28
click at [376, 515] on div "STEP 5 OF 7 Other Information Knowing more about you helps us find campaigns th…" at bounding box center [628, 314] width 1257 height 553
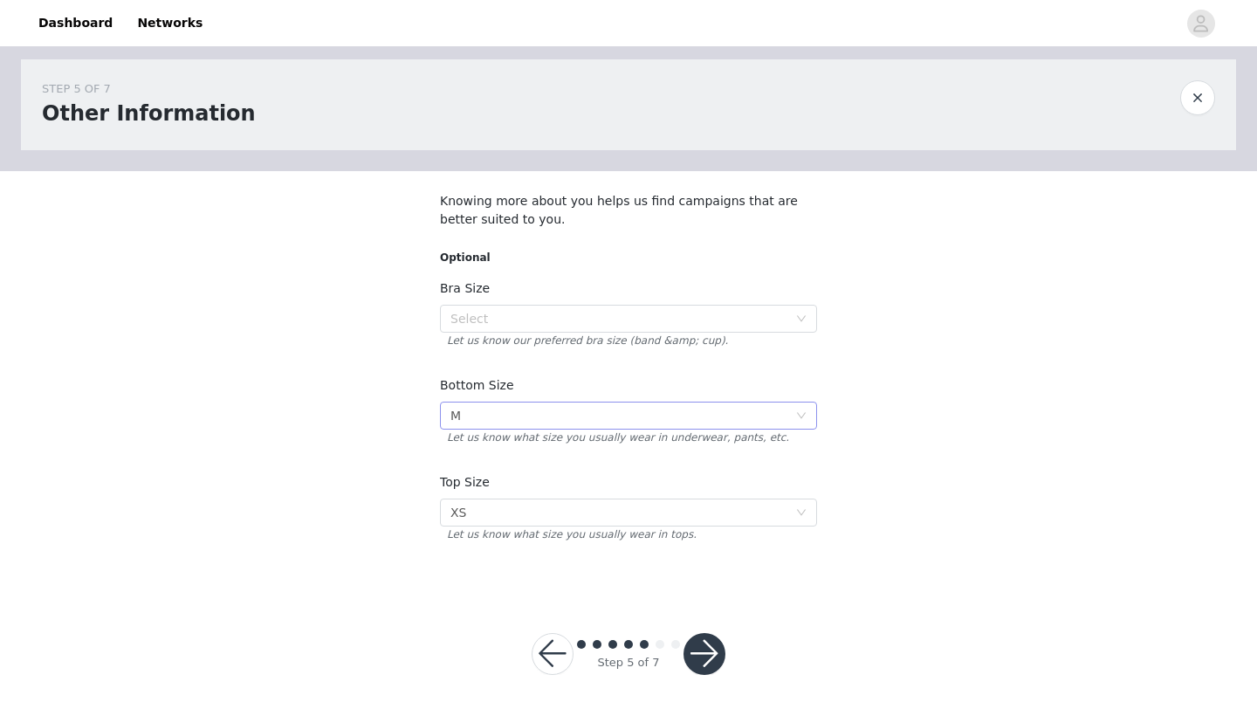
click at [482, 415] on div "Select M" at bounding box center [622, 415] width 345 height 26
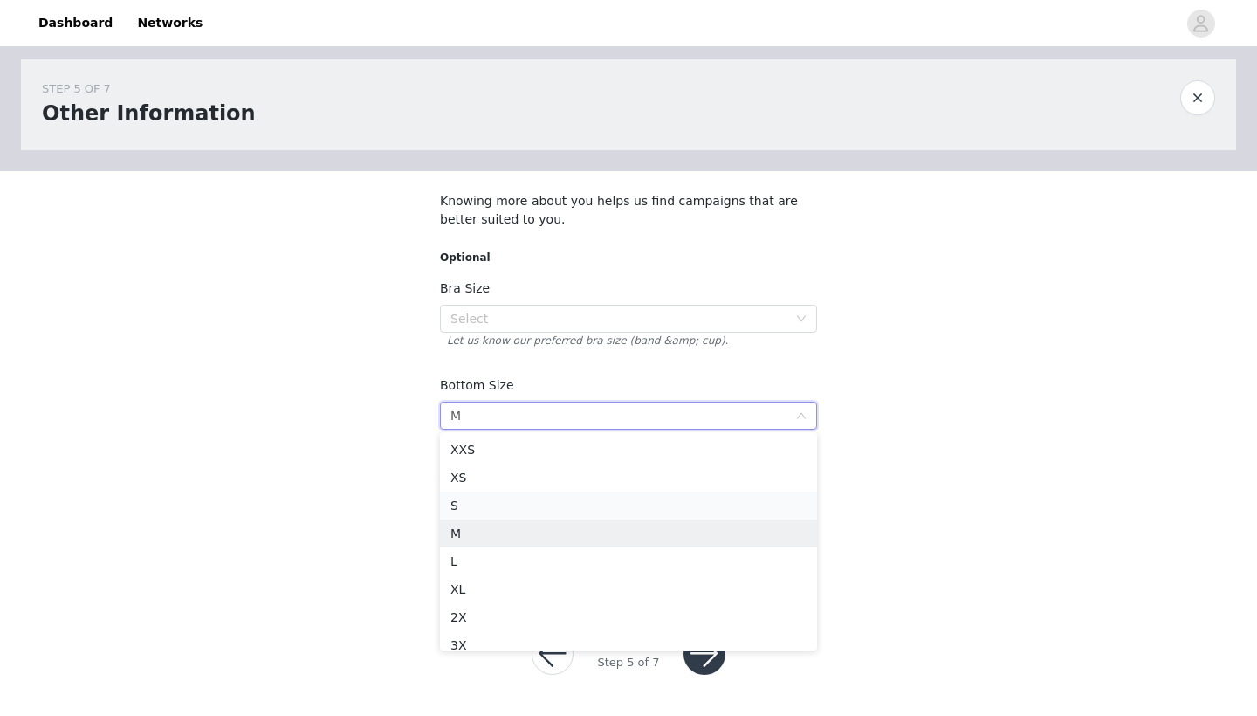
click at [474, 517] on li "S" at bounding box center [628, 505] width 377 height 28
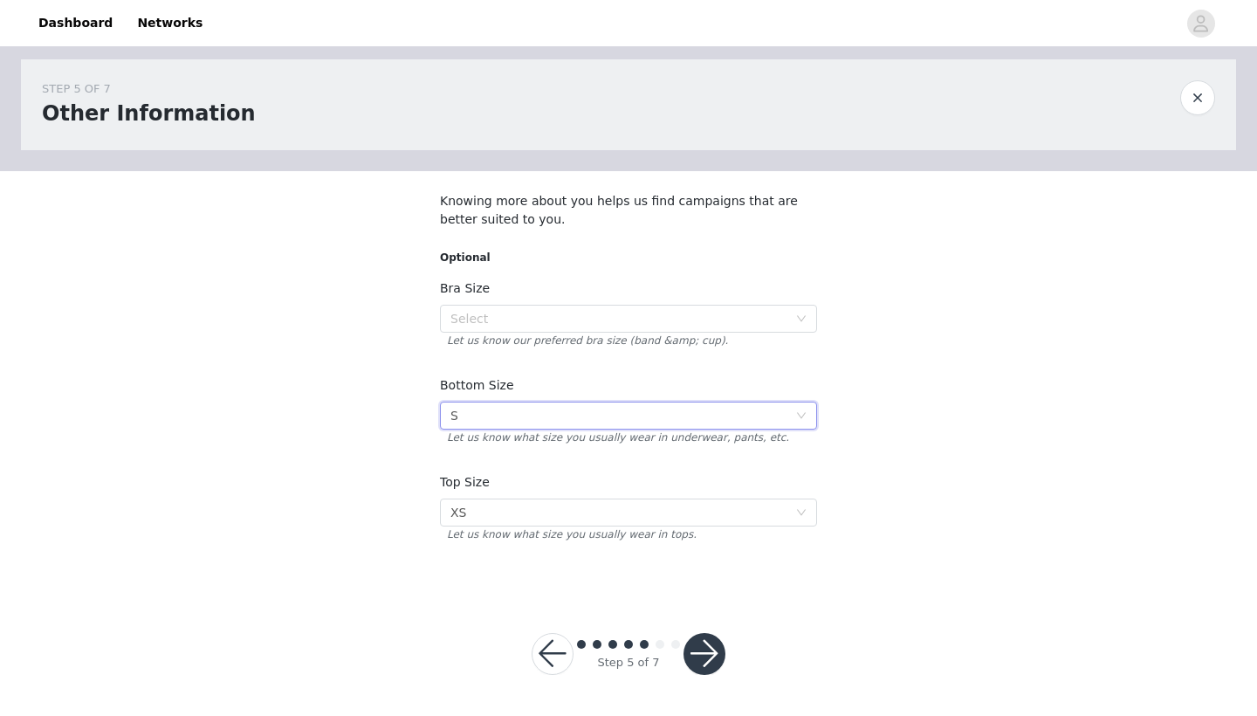
click at [708, 660] on button "button" at bounding box center [705, 654] width 42 height 42
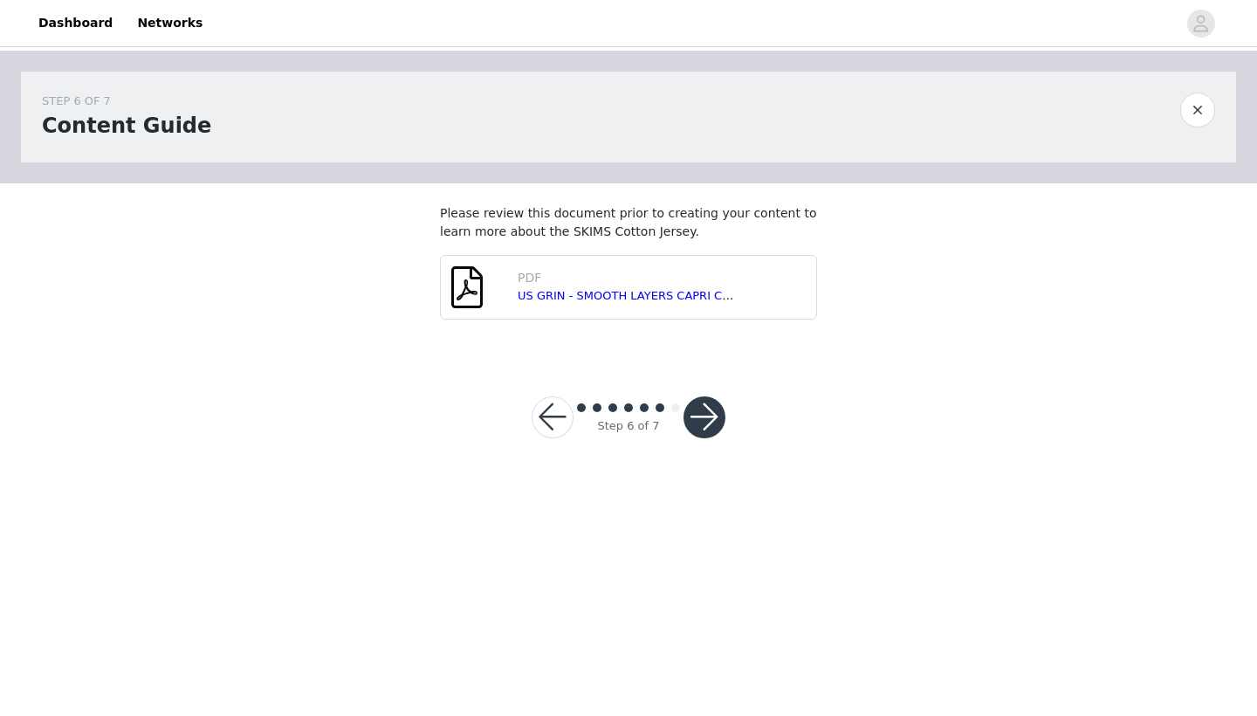
click at [695, 424] on button "button" at bounding box center [705, 417] width 42 height 42
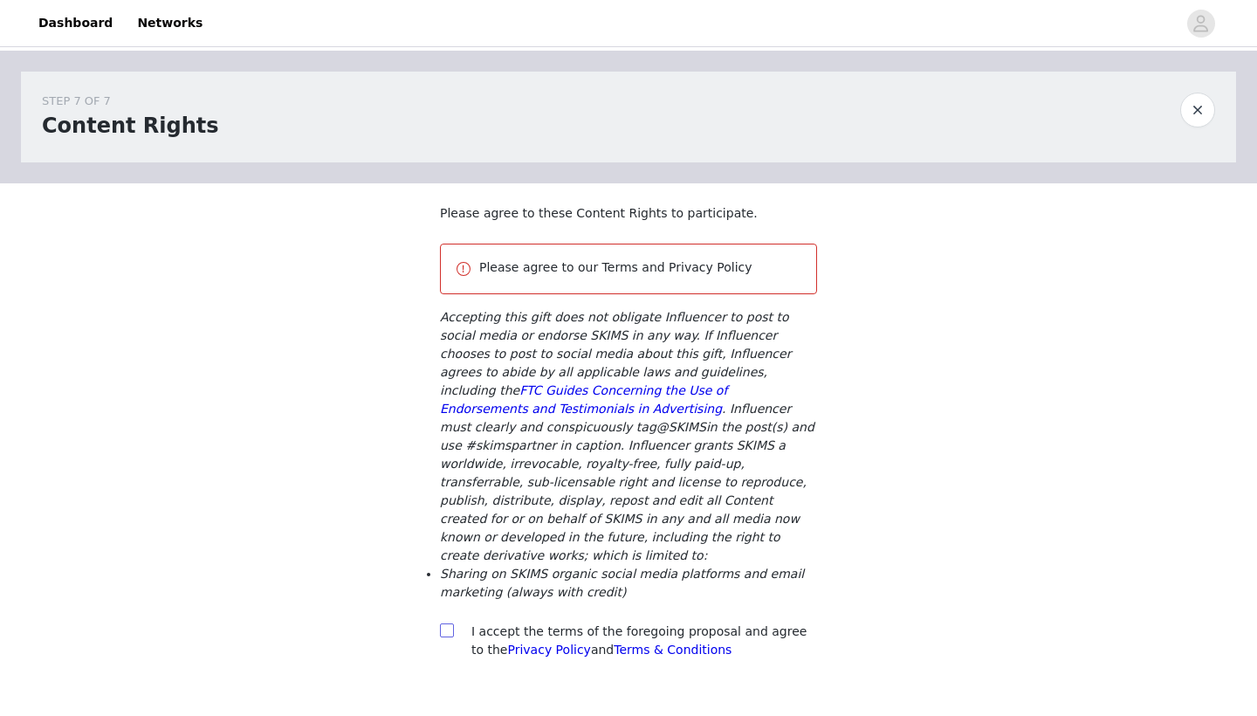
click at [443, 623] on input "checkbox" at bounding box center [446, 629] width 12 height 12
checkbox input "true"
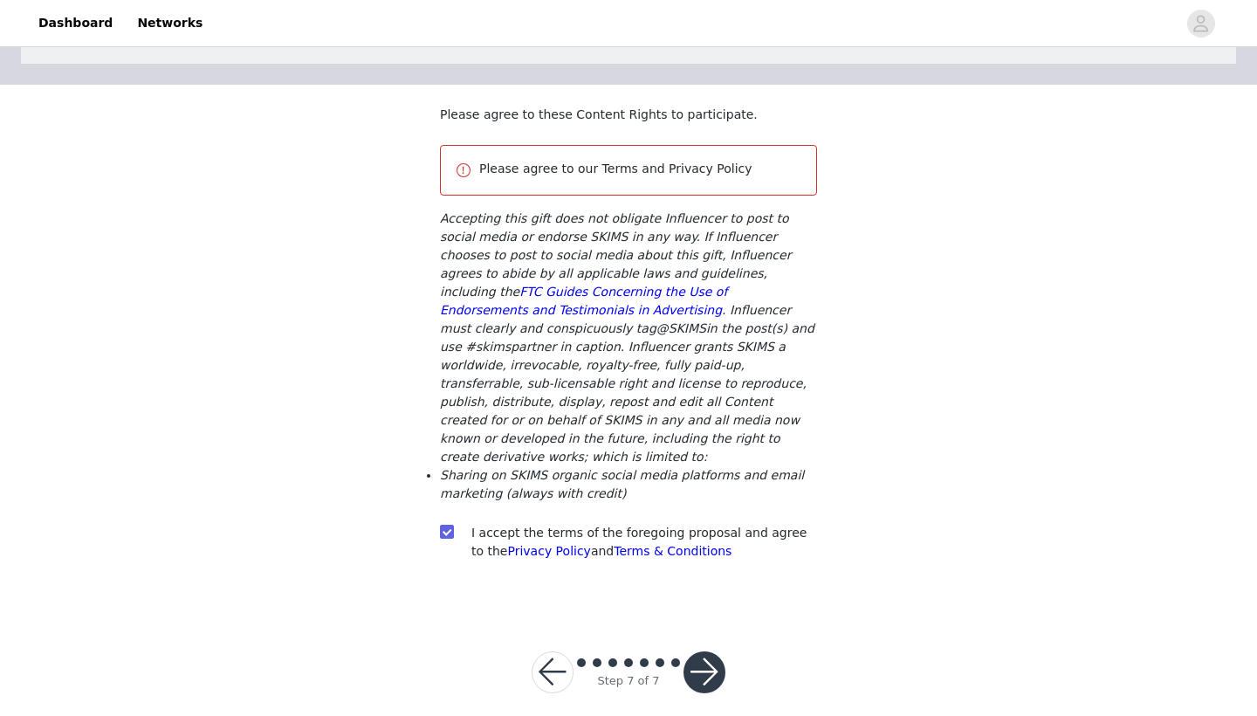
click at [706, 656] on button "button" at bounding box center [705, 672] width 42 height 42
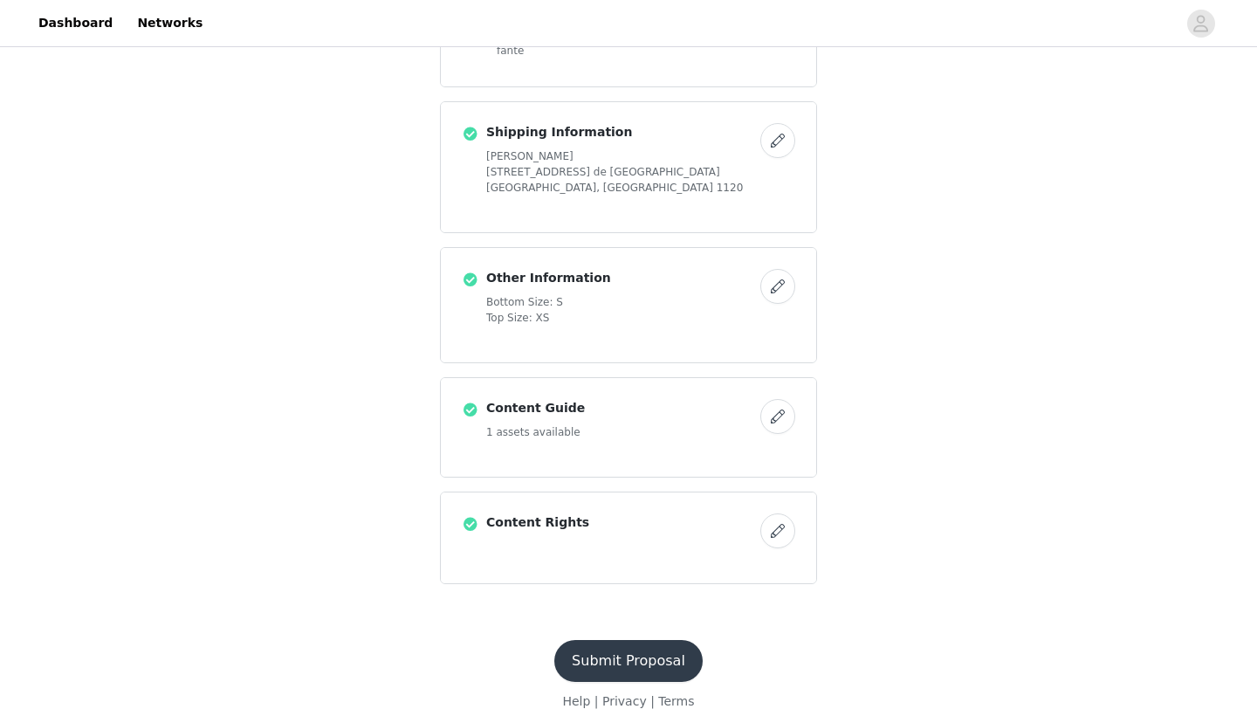
scroll to position [746, 0]
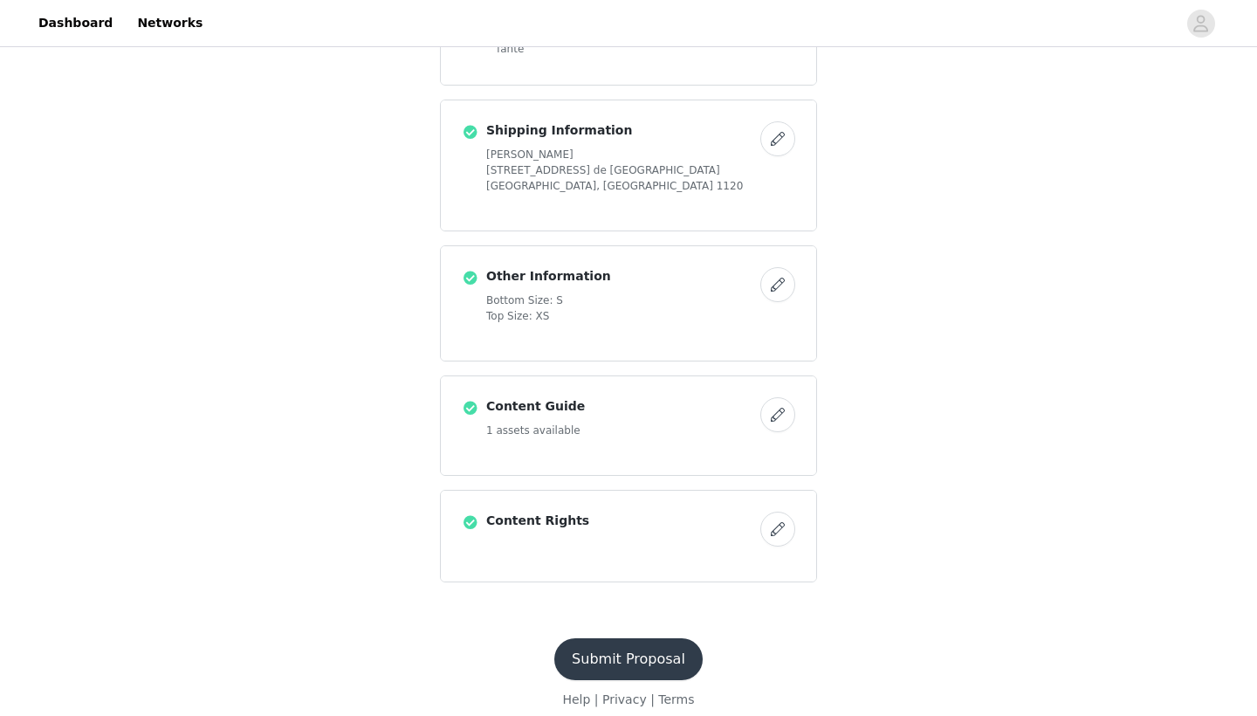
click at [613, 672] on button "Submit Proposal" at bounding box center [628, 659] width 148 height 42
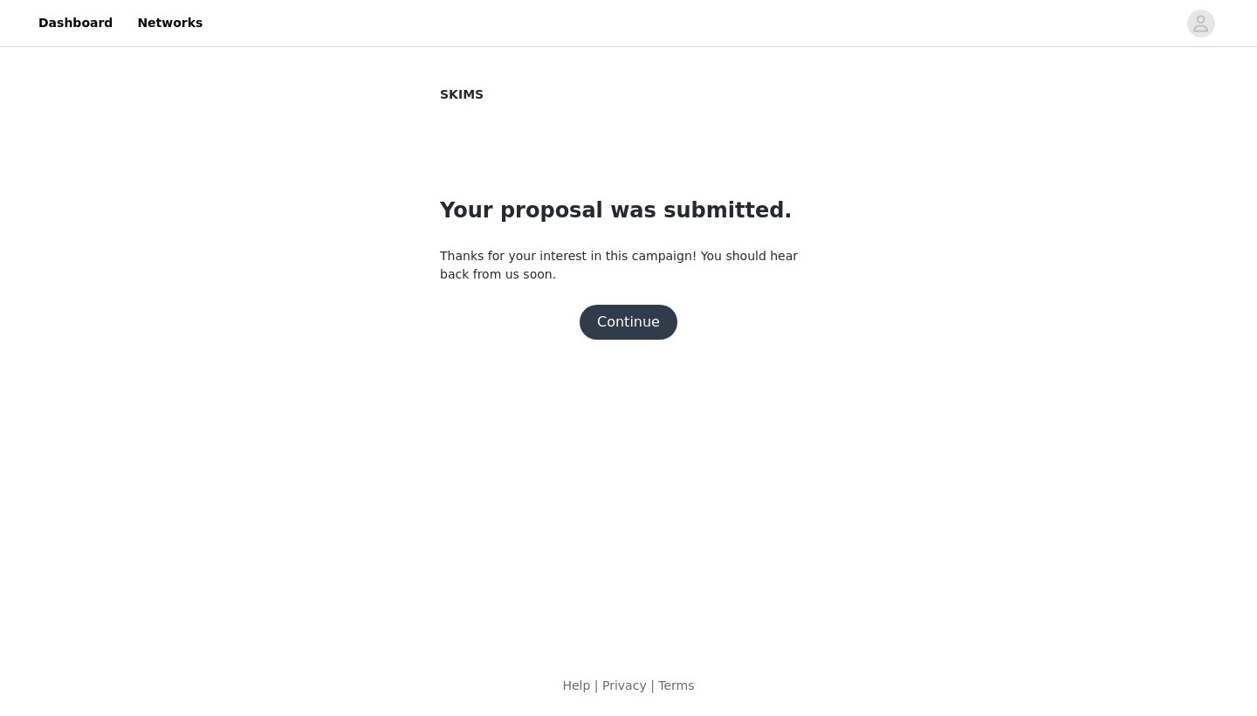
click at [639, 332] on button "Continue" at bounding box center [629, 322] width 98 height 35
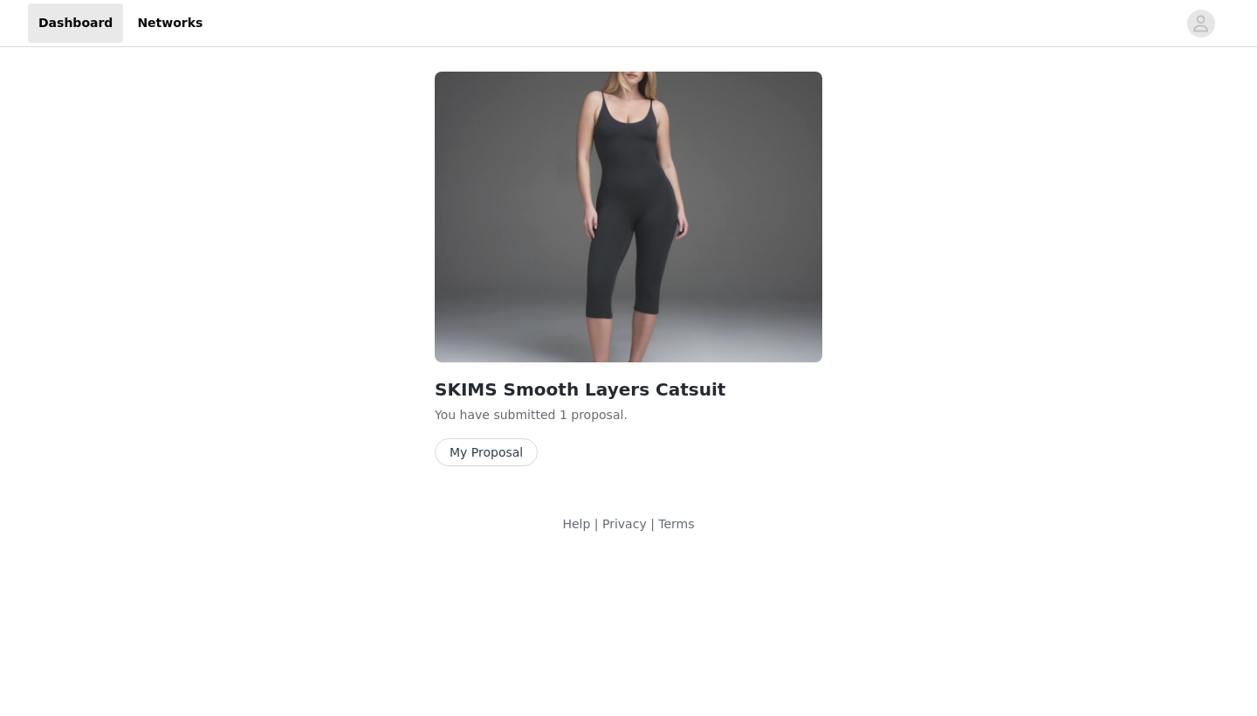
click at [478, 457] on button "My Proposal" at bounding box center [486, 452] width 103 height 28
